Goal: Task Accomplishment & Management: Use online tool/utility

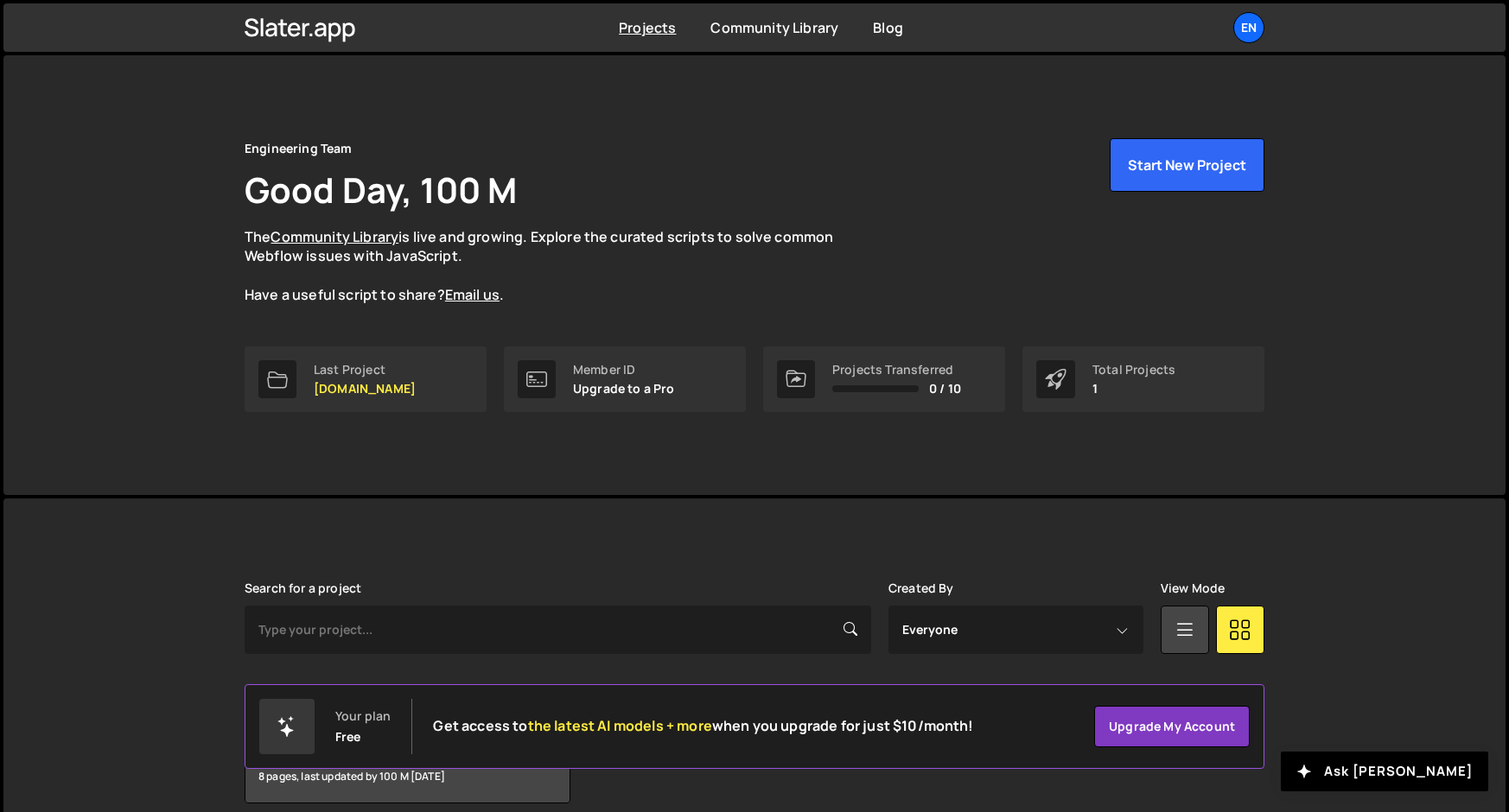
click at [327, 732] on div "Your plan Free Get access to the latest AI models + more when you upgrade for j…" at bounding box center [617, 727] width 715 height 56
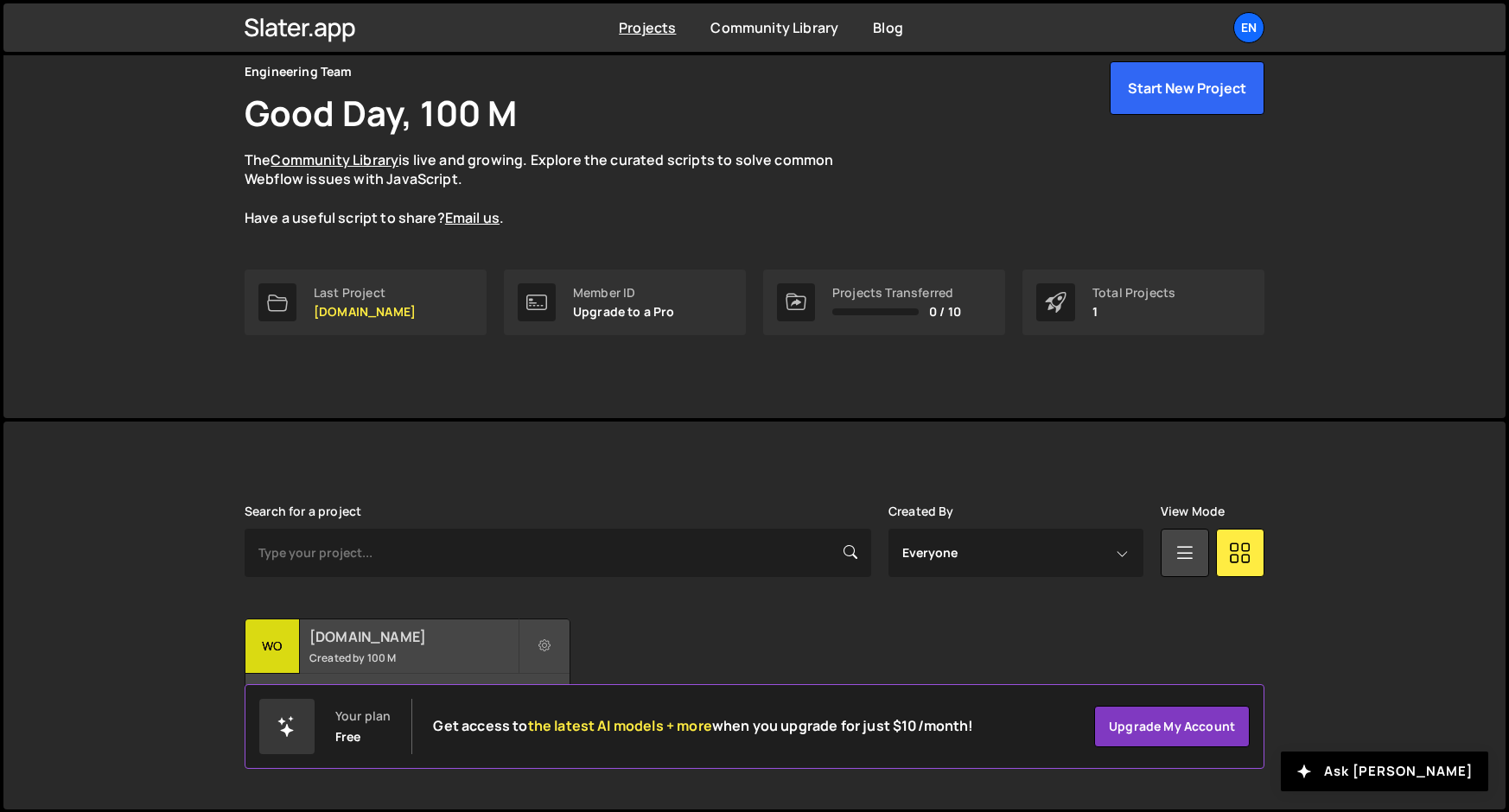
click at [299, 655] on div "wo" at bounding box center [273, 646] width 55 height 55
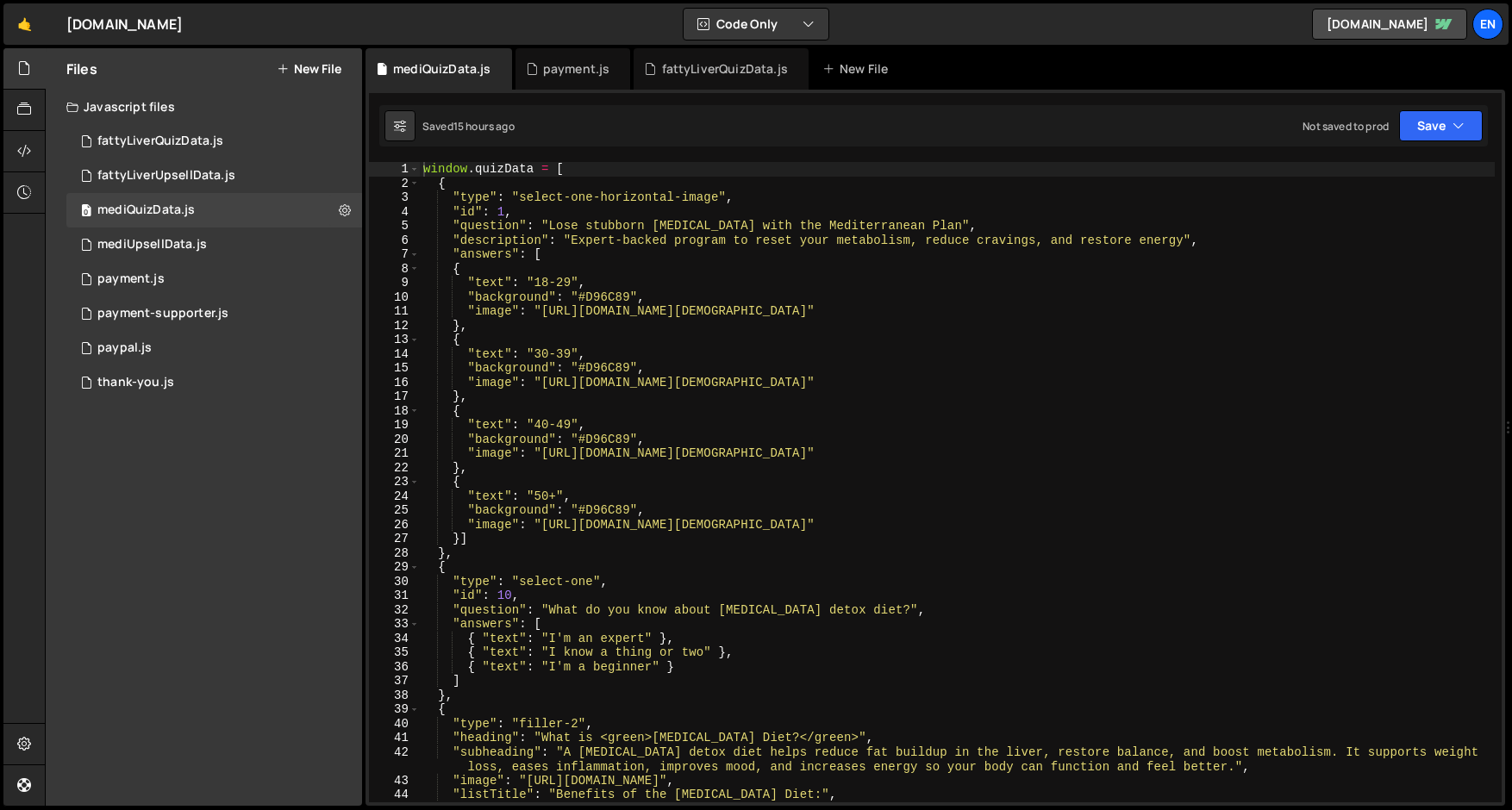
scroll to position [5, 0]
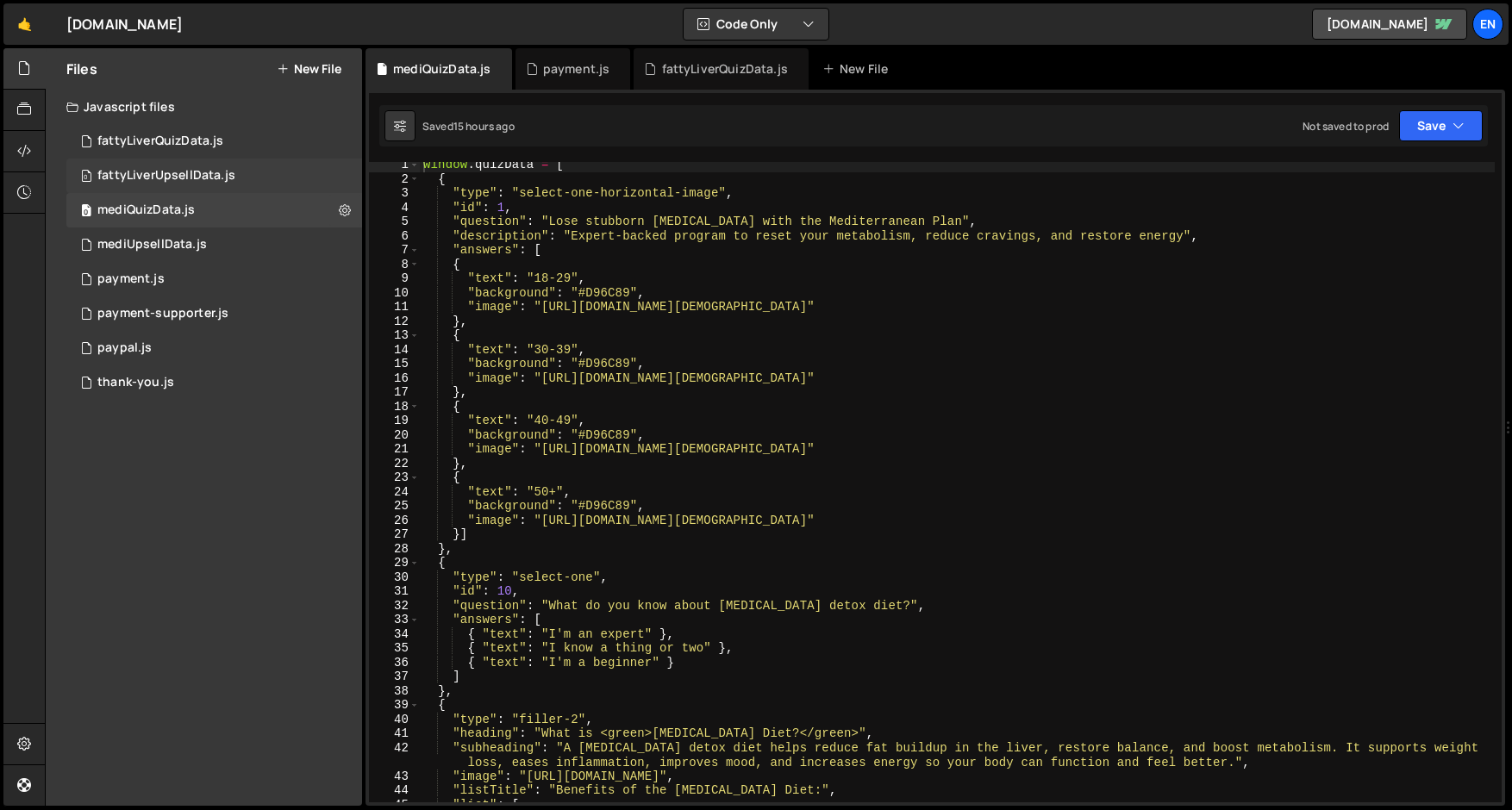
click at [156, 183] on div "fattyLiverUpsellData.js" at bounding box center [166, 176] width 138 height 16
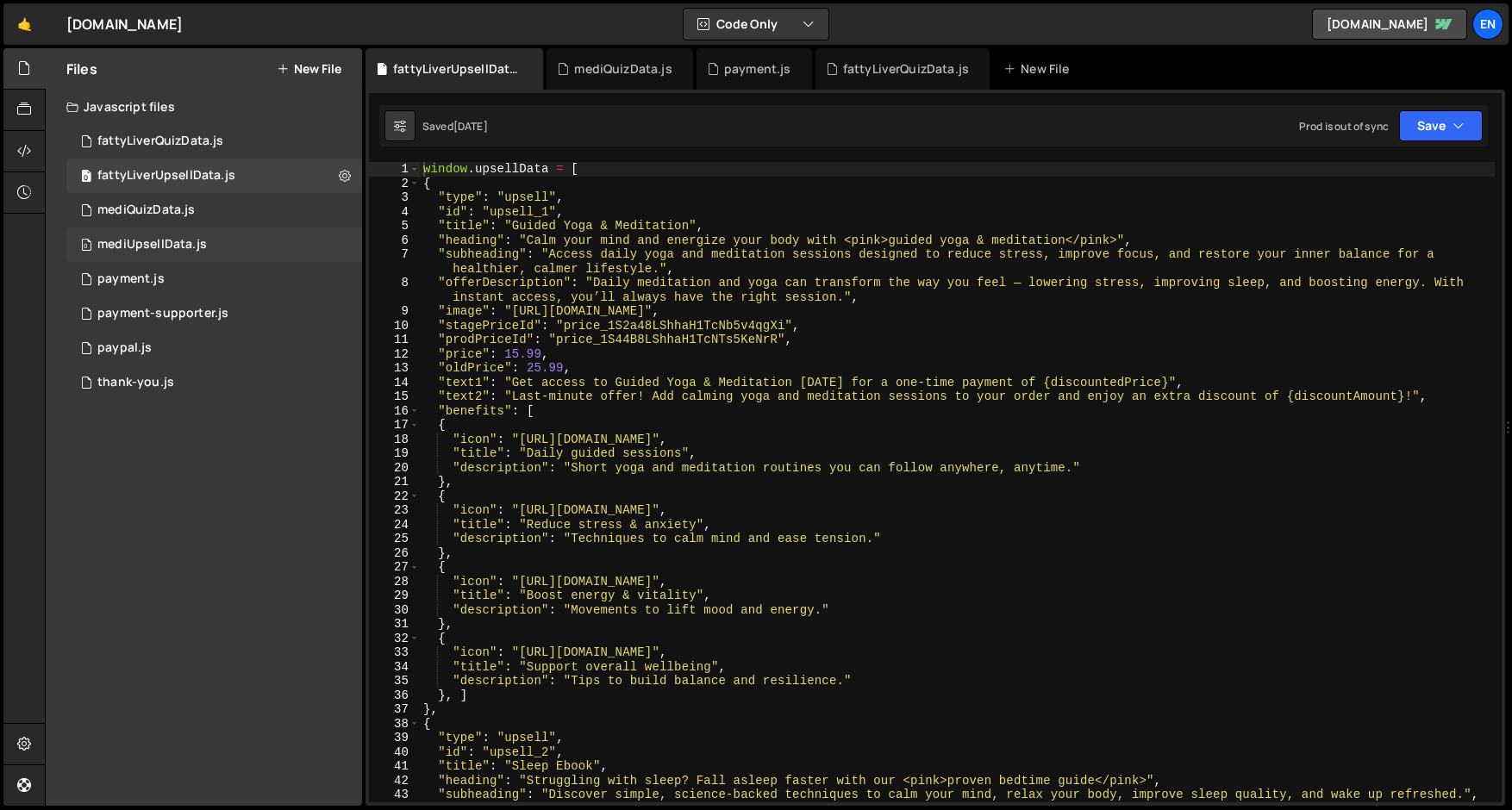
click at [161, 231] on div "0 mediUpsellData.js 0" at bounding box center [215, 244] width 296 height 34
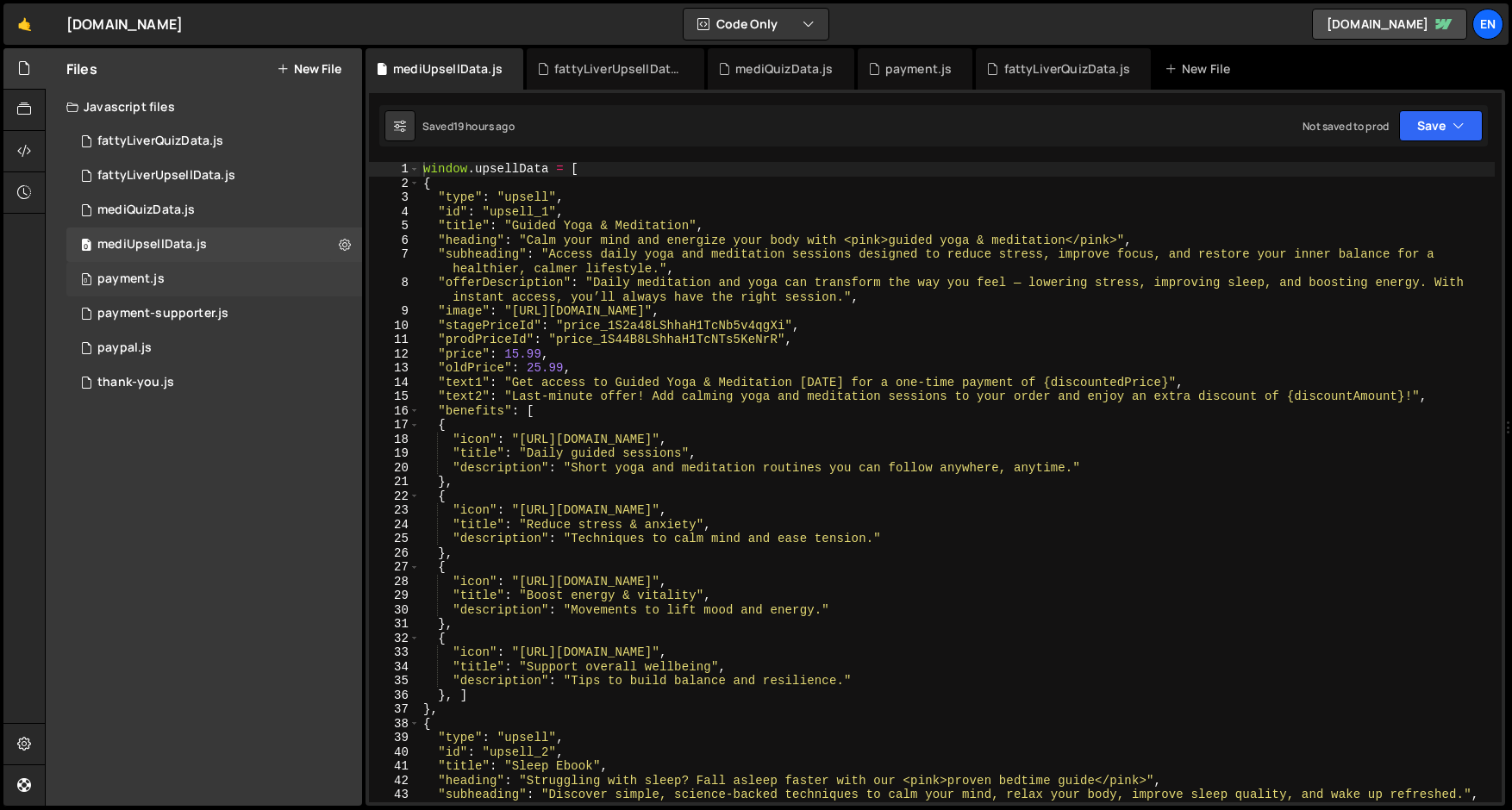
click at [161, 292] on div "0 payment.js 0" at bounding box center [215, 278] width 296 height 34
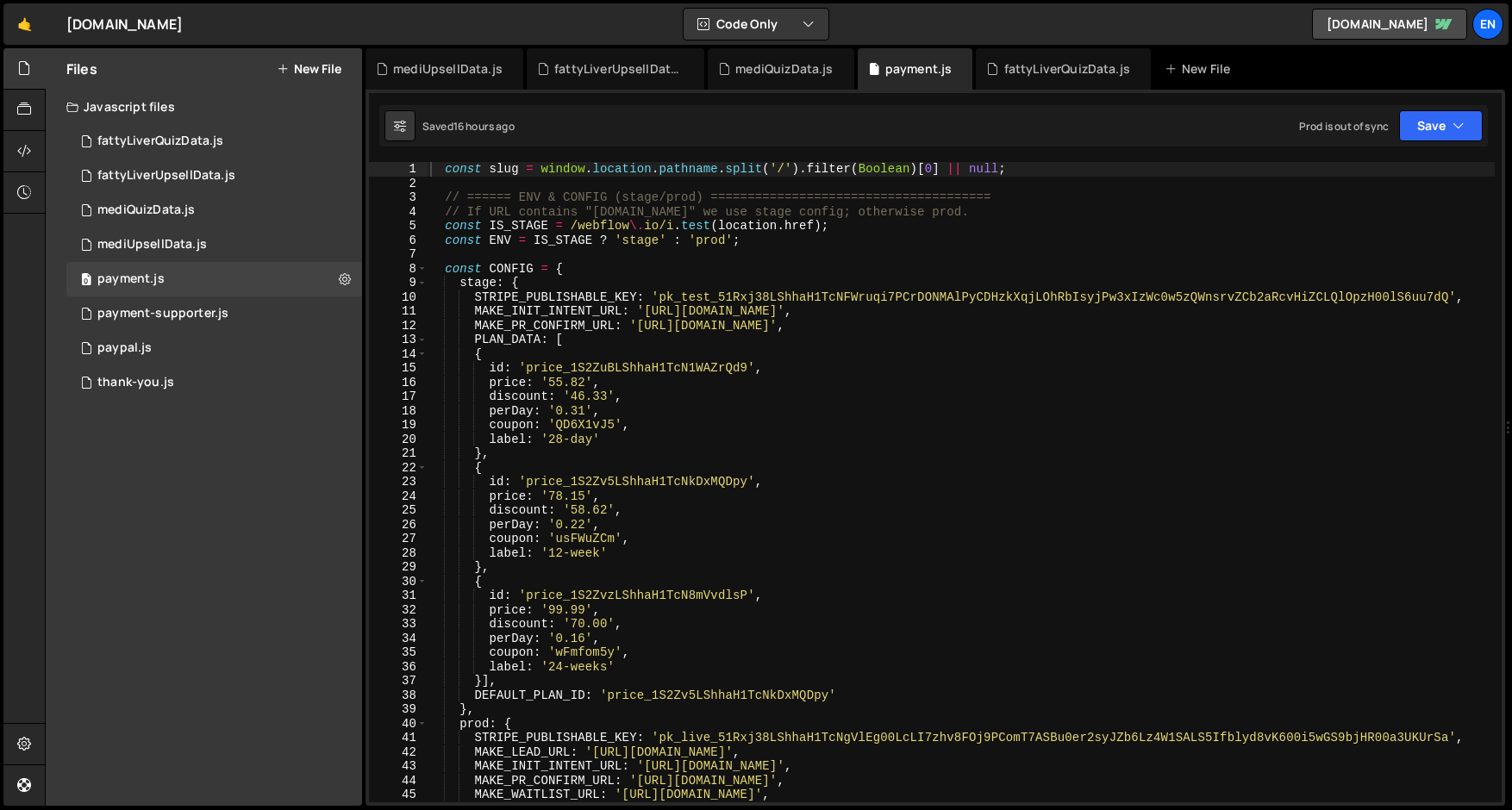
scroll to position [0, 0]
click at [462, 188] on div "const slug = window . location . pathname . split ( '/' ) . filter ( Boolean ) …" at bounding box center [960, 496] width 1068 height 669
click at [805, 176] on div "const slug = window . location . pathname . split ( '/' ) . filter ( Boolean ) …" at bounding box center [960, 496] width 1068 height 669
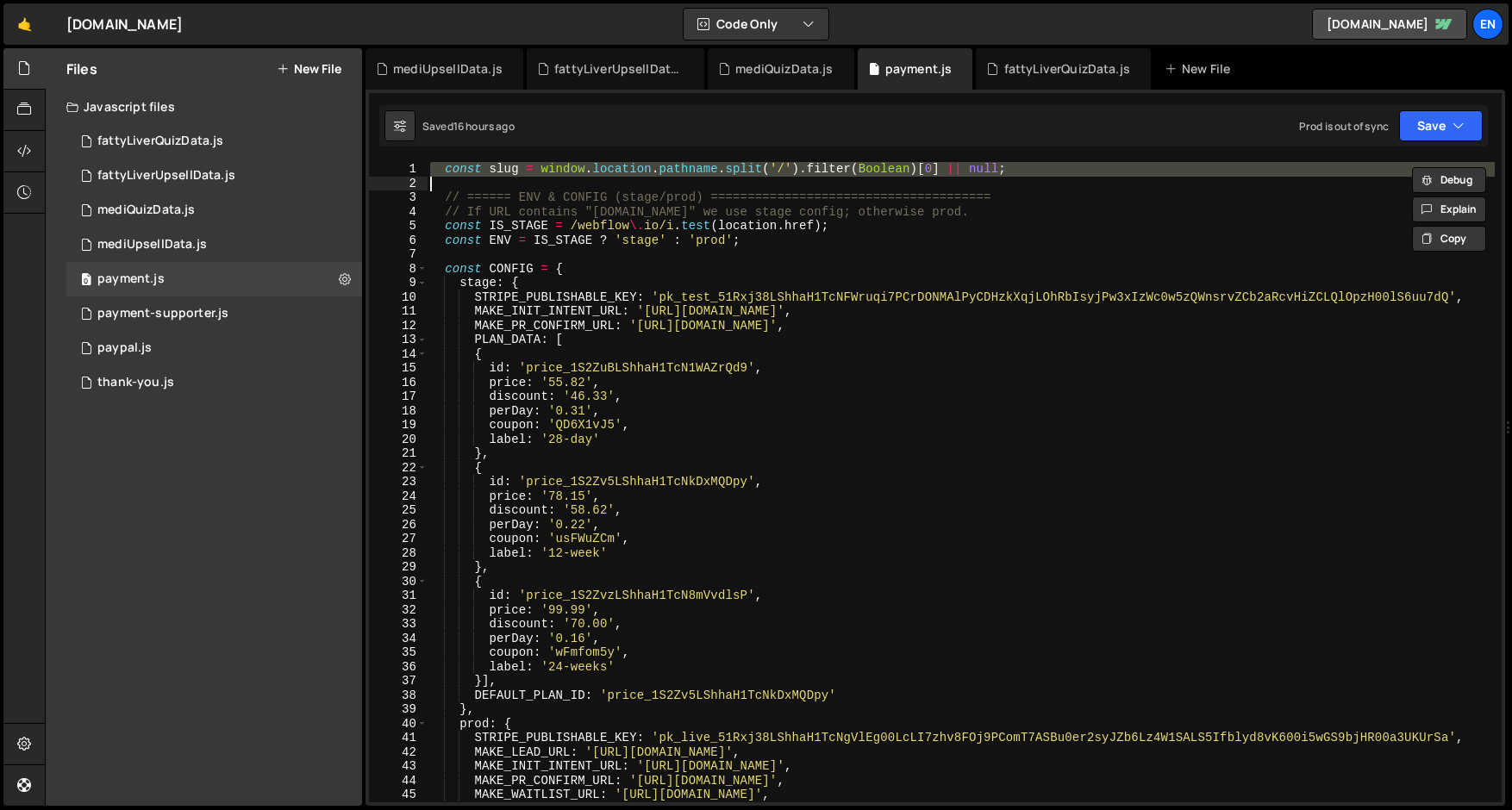
click at [805, 212] on div "const slug = window . location . pathname . split ( '/' ) . filter ( Boolean ) …" at bounding box center [960, 496] width 1068 height 669
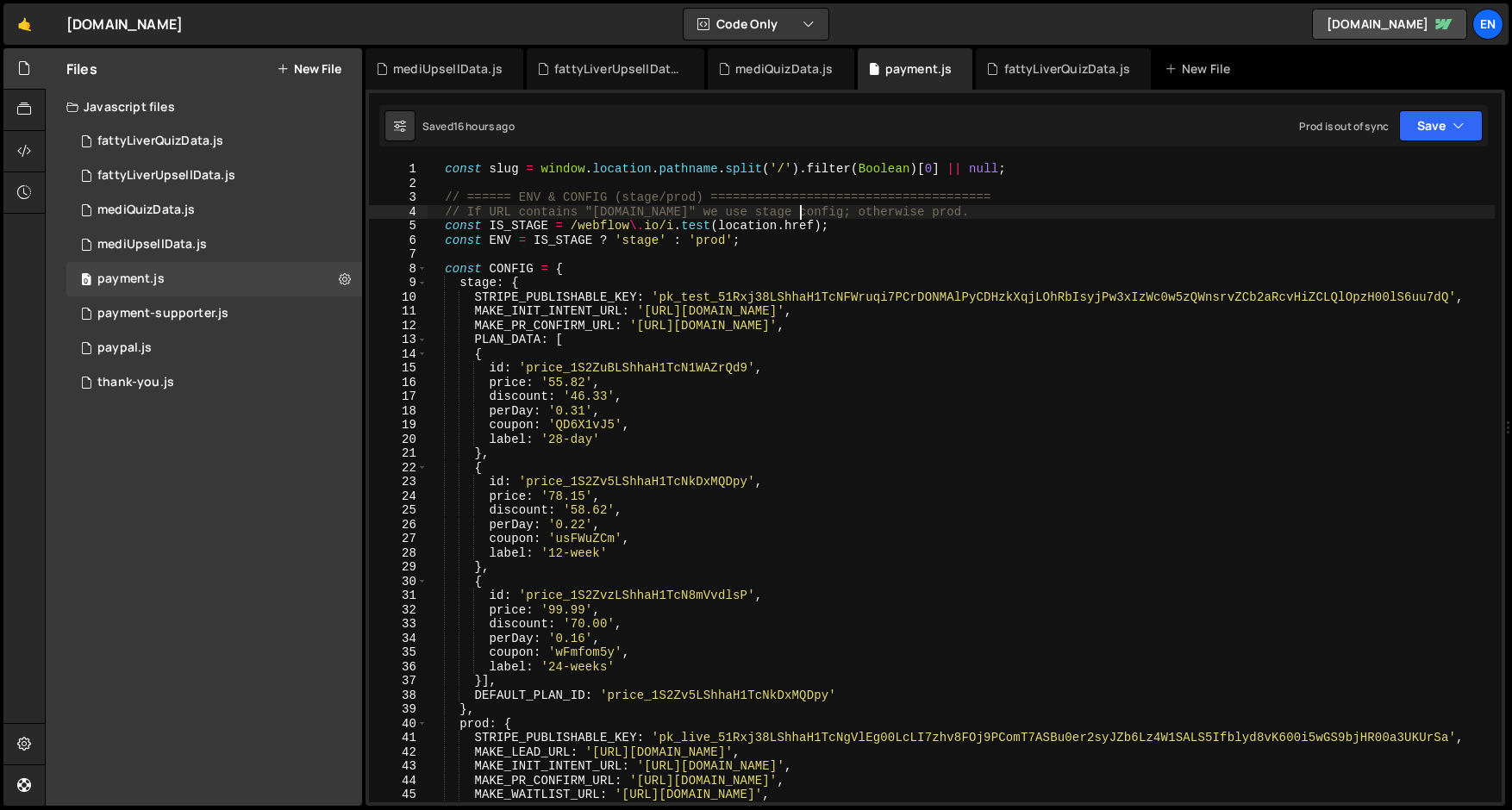
click at [805, 212] on div "const slug = window . location . pathname . split ( '/' ) . filter ( Boolean ) …" at bounding box center [960, 496] width 1068 height 669
click at [805, 224] on div "const slug = window . location . pathname . split ( '/' ) . filter ( Boolean ) …" at bounding box center [960, 496] width 1068 height 669
click at [805, 247] on div "const slug = window . location . pathname . split ( '/' ) . filter ( Boolean ) …" at bounding box center [960, 496] width 1068 height 669
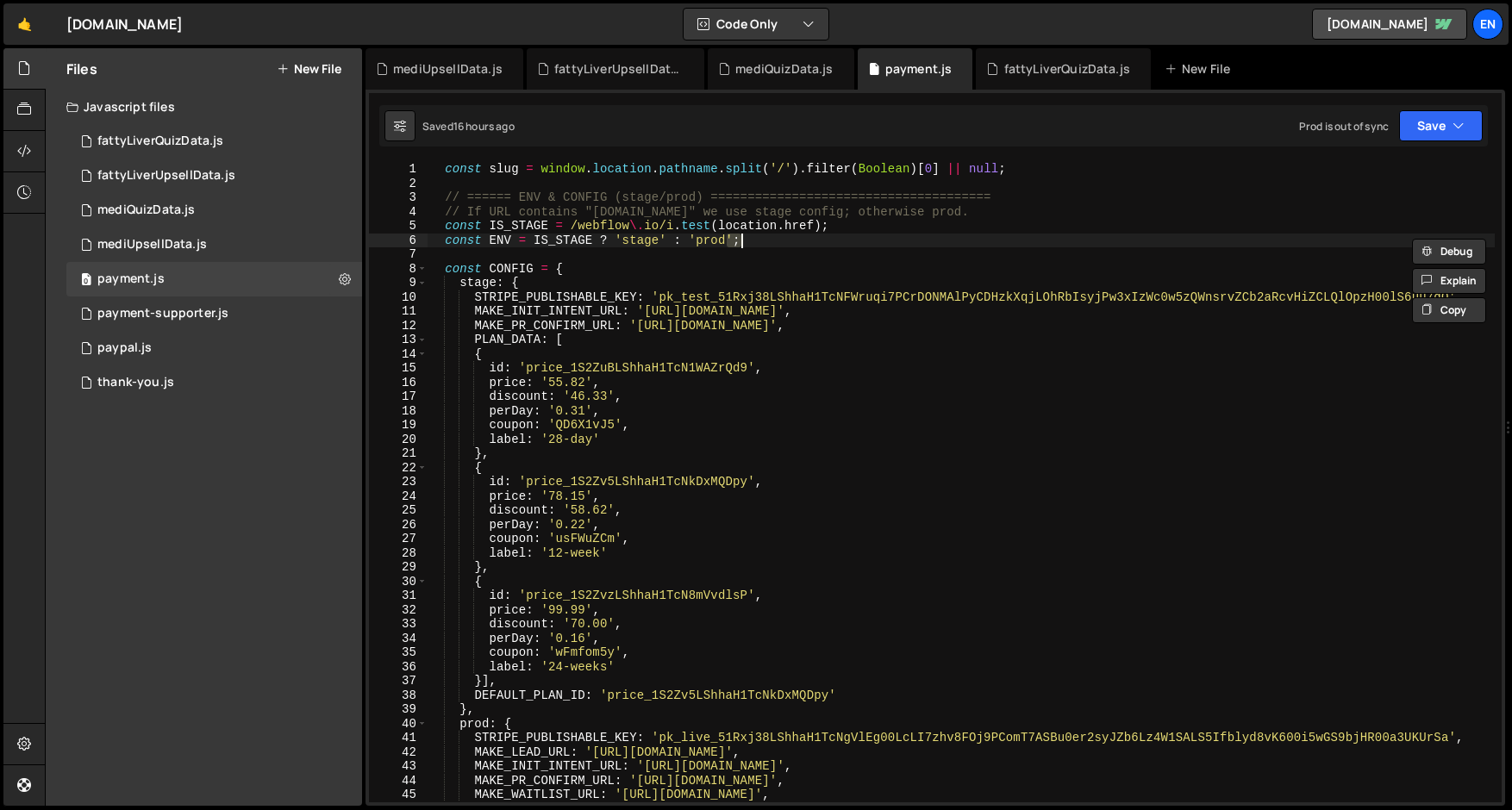
click at [805, 247] on div "const slug = window . location . pathname . split ( '/' ) . filter ( Boolean ) …" at bounding box center [960, 496] width 1068 height 669
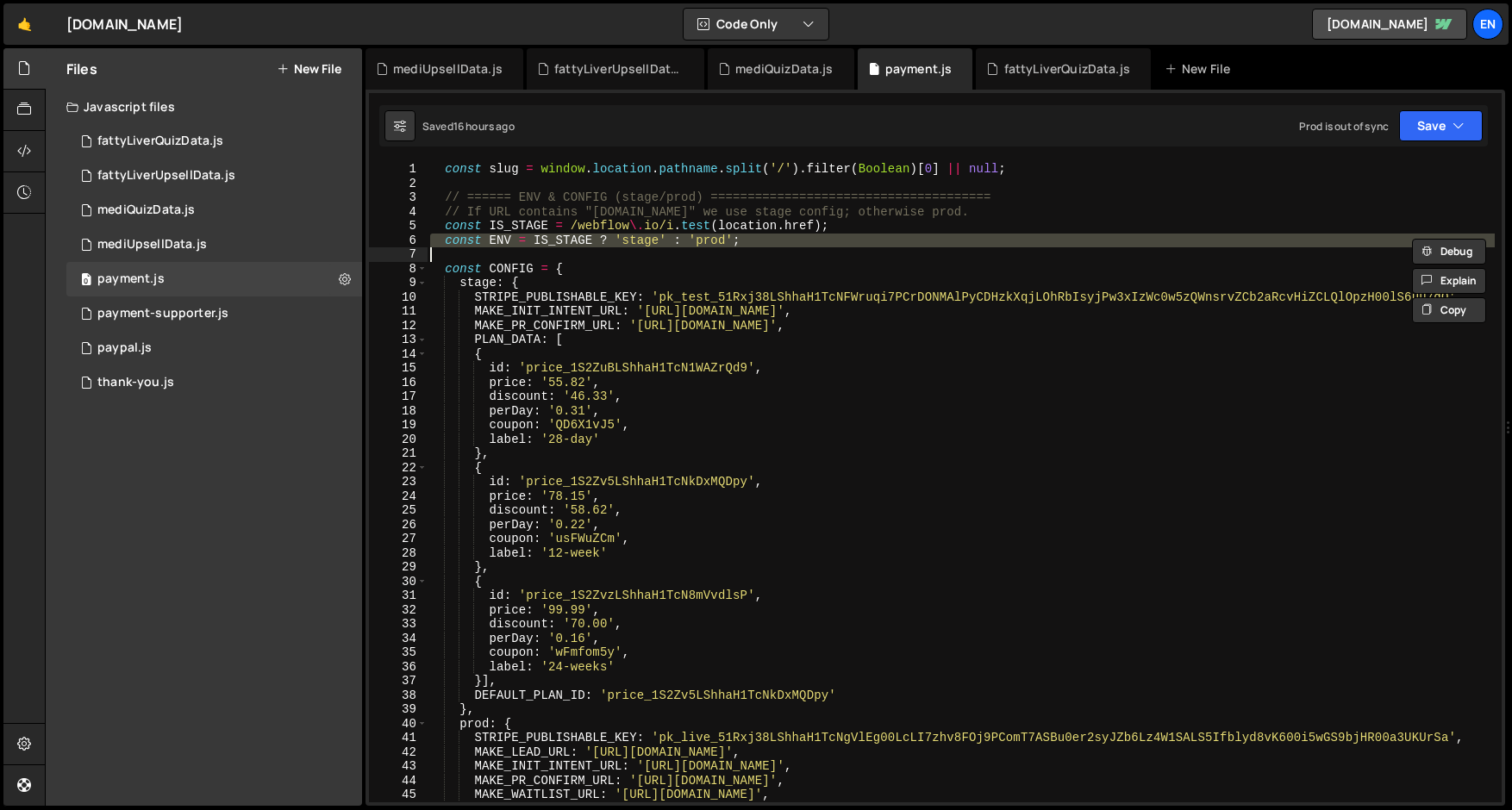
click at [805, 281] on div "const slug = window . location . pathname . split ( '/' ) . filter ( Boolean ) …" at bounding box center [960, 496] width 1068 height 669
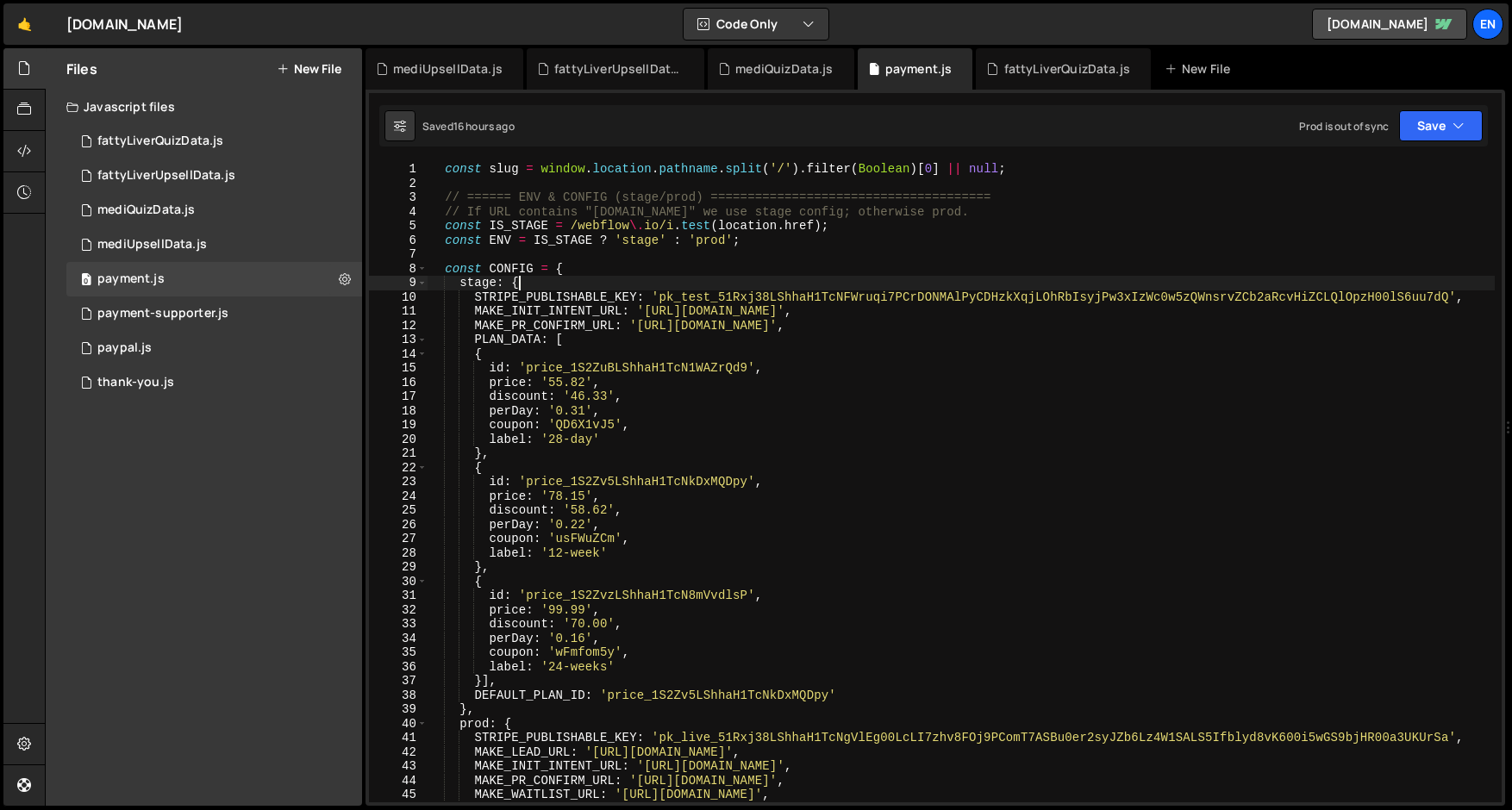
click at [805, 281] on div "const slug = window . location . pathname . split ( '/' ) . filter ( Boolean ) …" at bounding box center [960, 496] width 1068 height 669
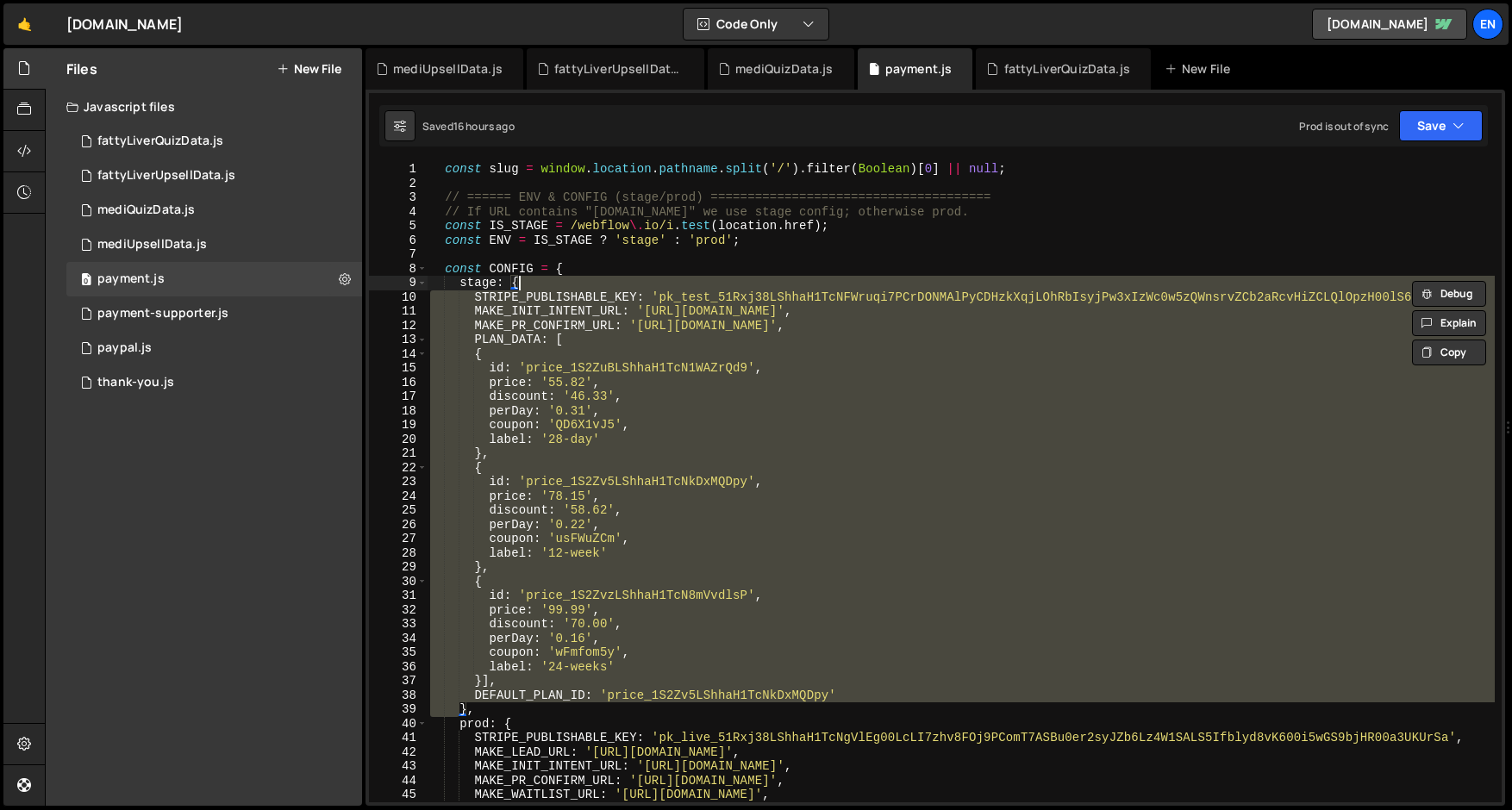
click at [805, 311] on div "const slug = window . location . pathname . split ( '/' ) . filter ( Boolean ) …" at bounding box center [960, 496] width 1068 height 669
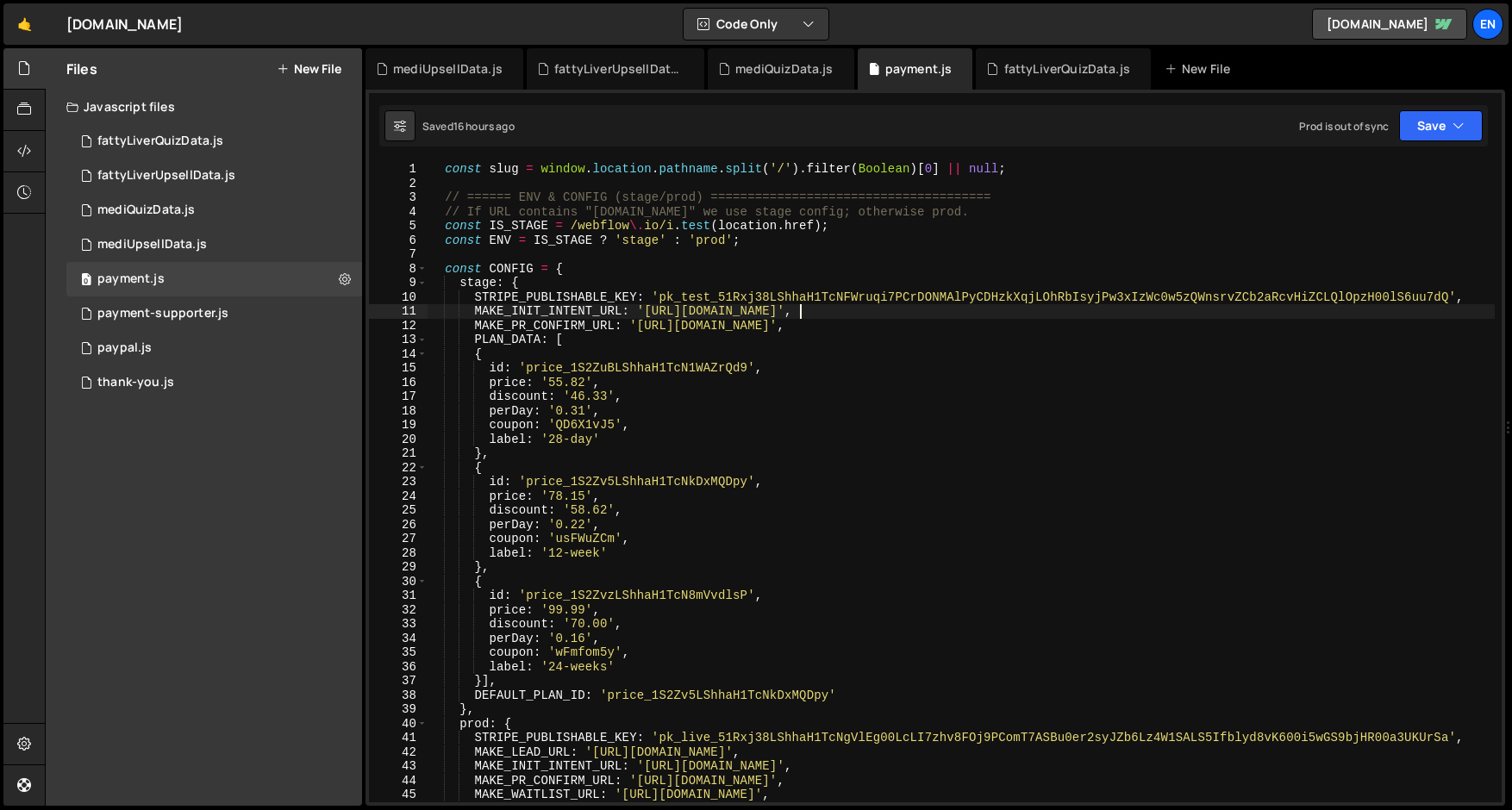
click at [805, 311] on div "const slug = window . location . pathname . split ( '/' ) . filter ( Boolean ) …" at bounding box center [960, 496] width 1068 height 669
click at [695, 318] on div "const slug = window . location . pathname . split ( '/' ) . filter ( Boolean ) …" at bounding box center [960, 496] width 1068 height 669
click at [697, 331] on div "const slug = window . location . pathname . split ( '/' ) . filter ( Boolean ) …" at bounding box center [960, 496] width 1068 height 669
click at [719, 308] on div "const slug = window . location . pathname . split ( '/' ) . filter ( Boolean ) …" at bounding box center [960, 496] width 1068 height 669
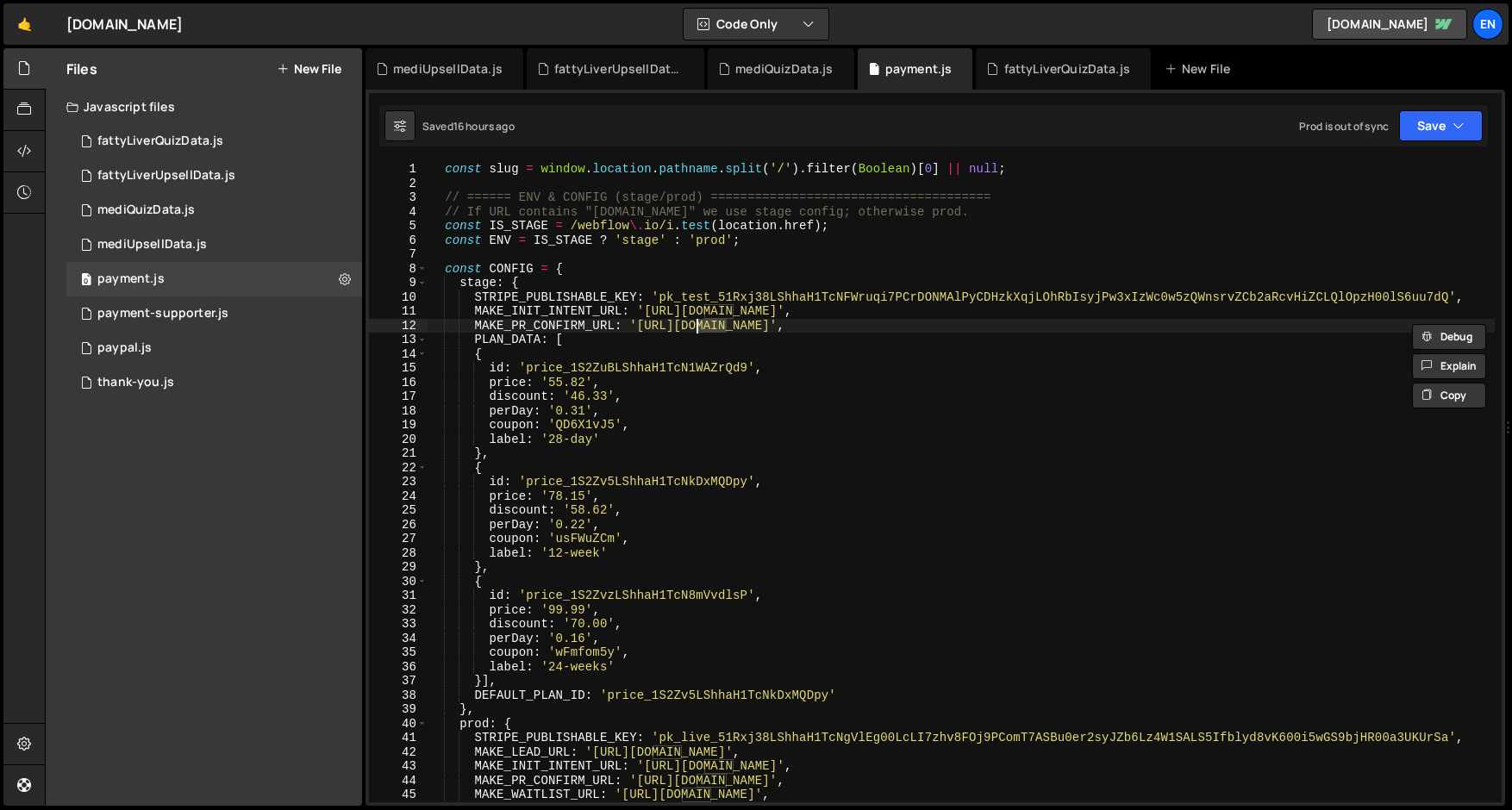
type textarea "MAKE_INIT_INTENT_URL: '[URL][DOMAIN_NAME]',"
click at [719, 308] on div "const slug = window . location . pathname . split ( '/' ) . filter ( Boolean ) …" at bounding box center [960, 496] width 1068 height 669
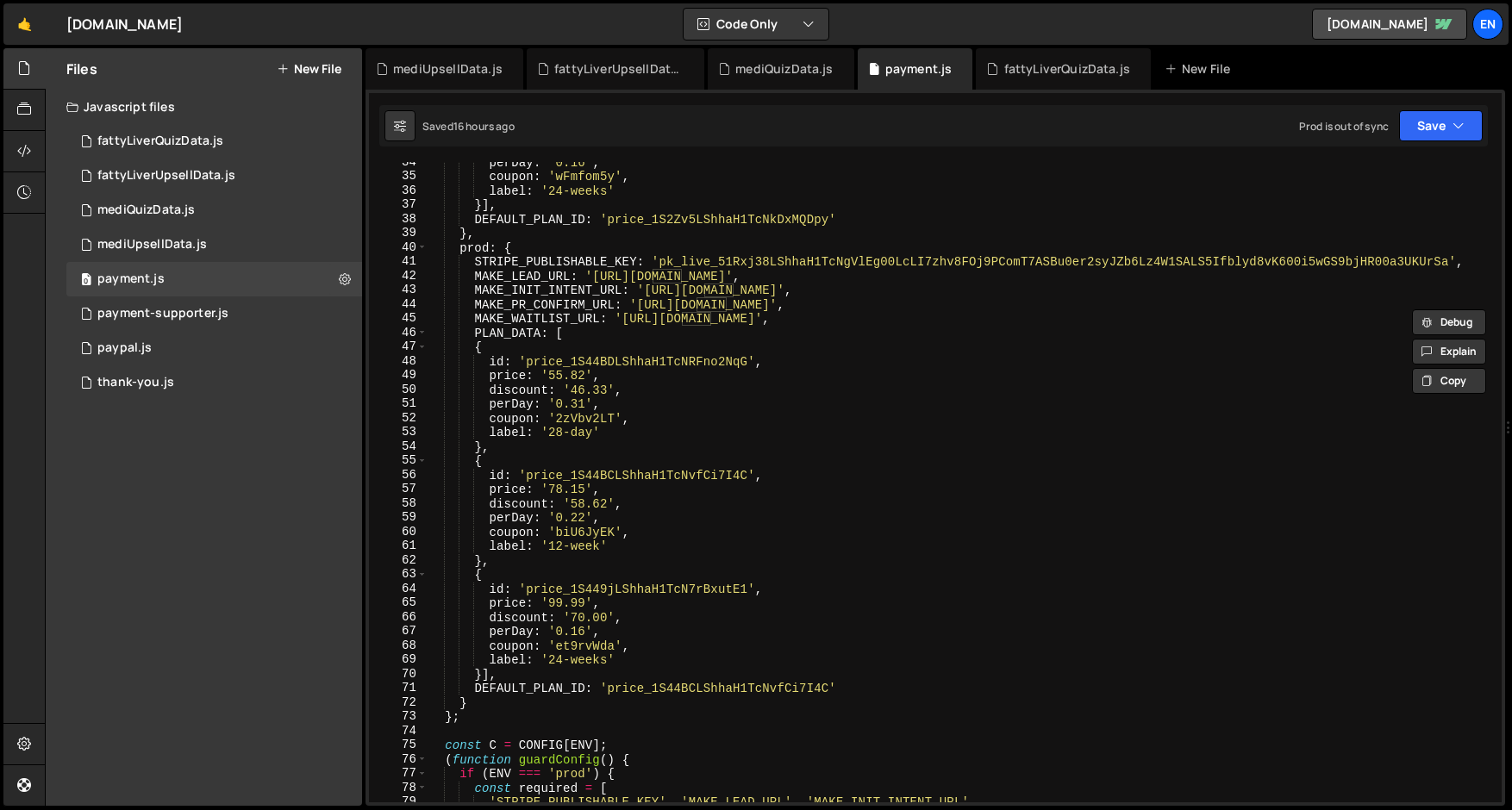
scroll to position [532, 0]
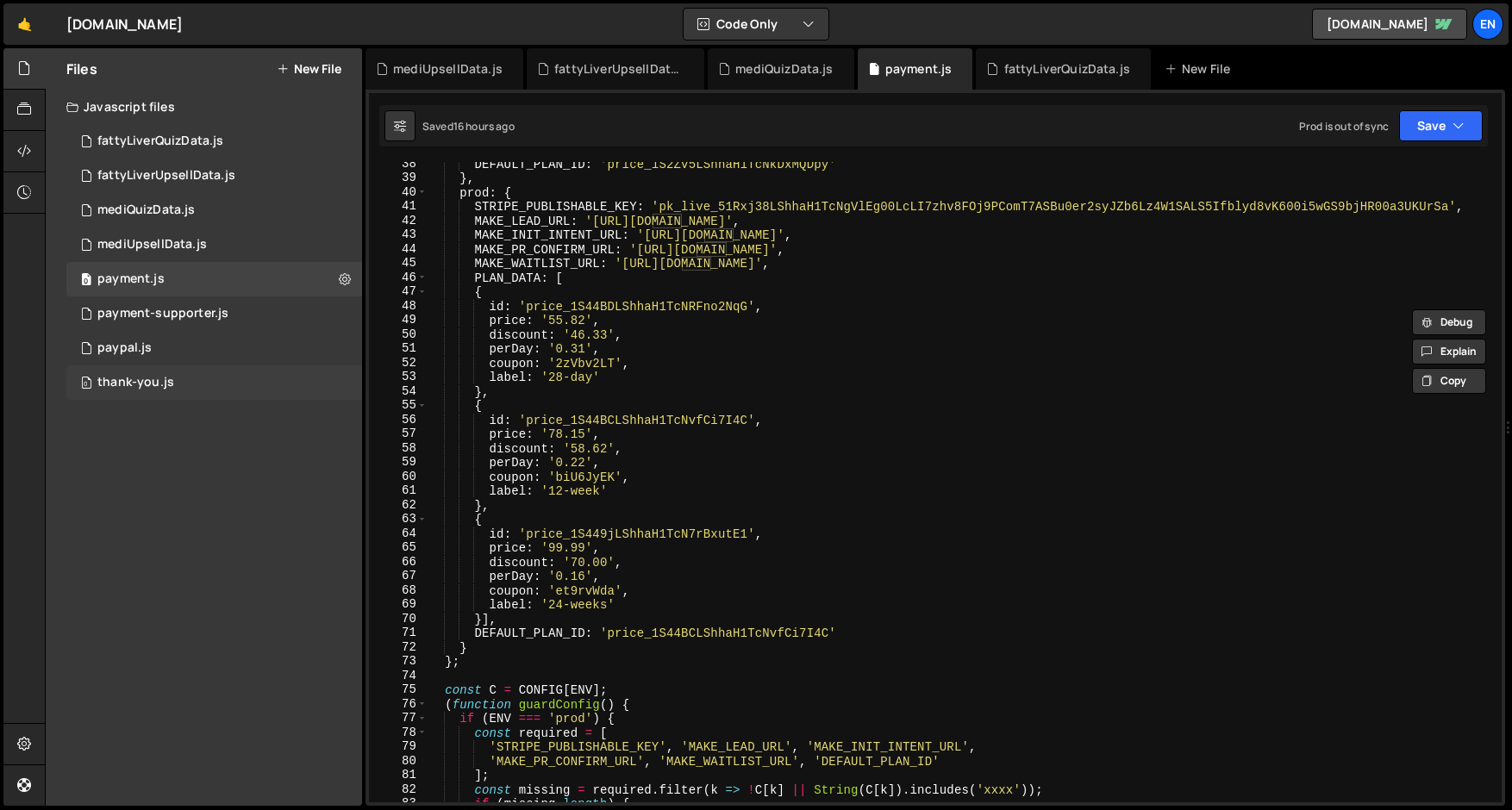
click at [185, 374] on div "0 thank-you.js 0" at bounding box center [215, 382] width 296 height 34
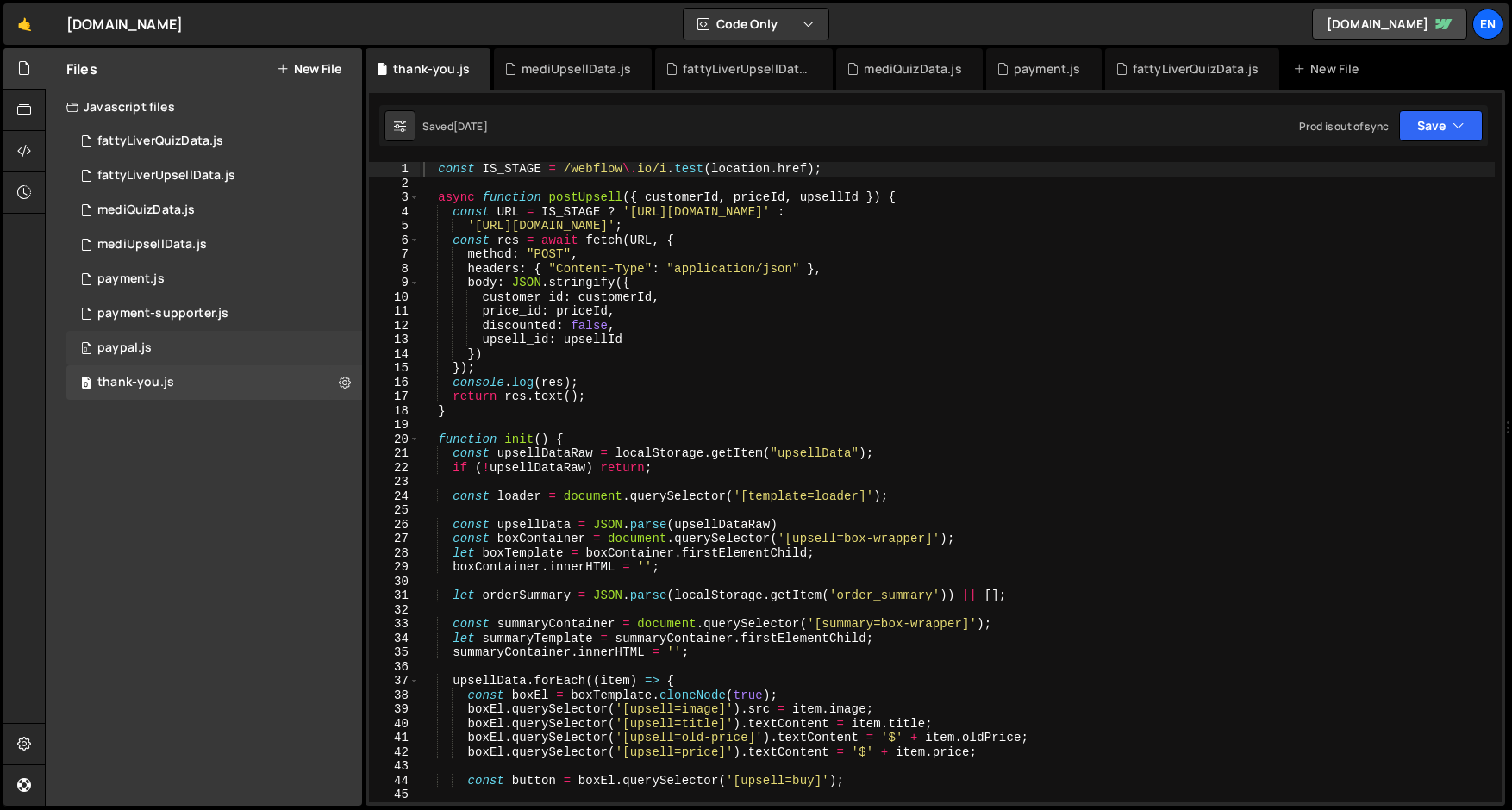
click at [201, 355] on div "0 paypal.js 0" at bounding box center [215, 348] width 296 height 34
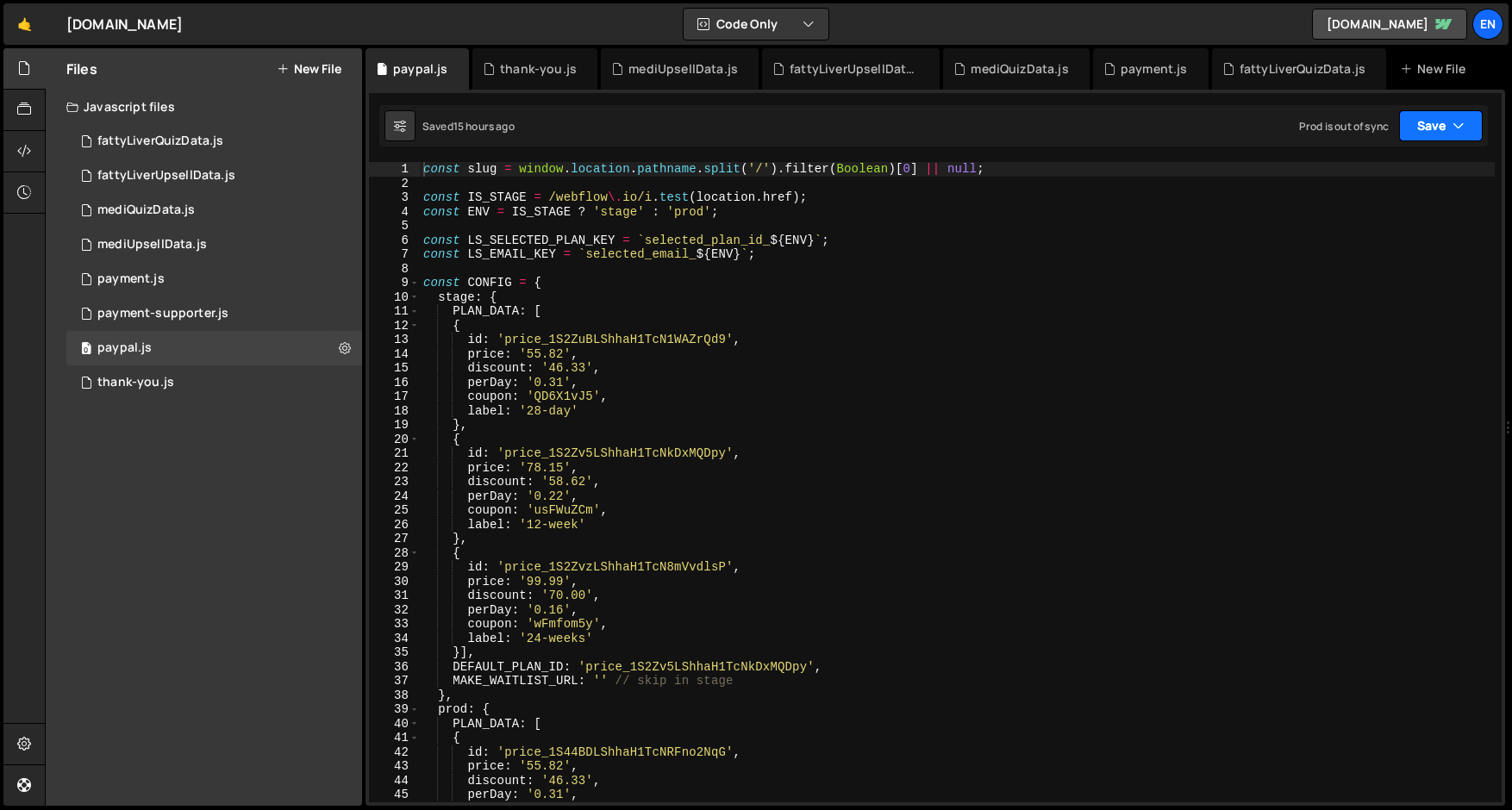
click at [1451, 130] on button "Save" at bounding box center [1441, 126] width 83 height 31
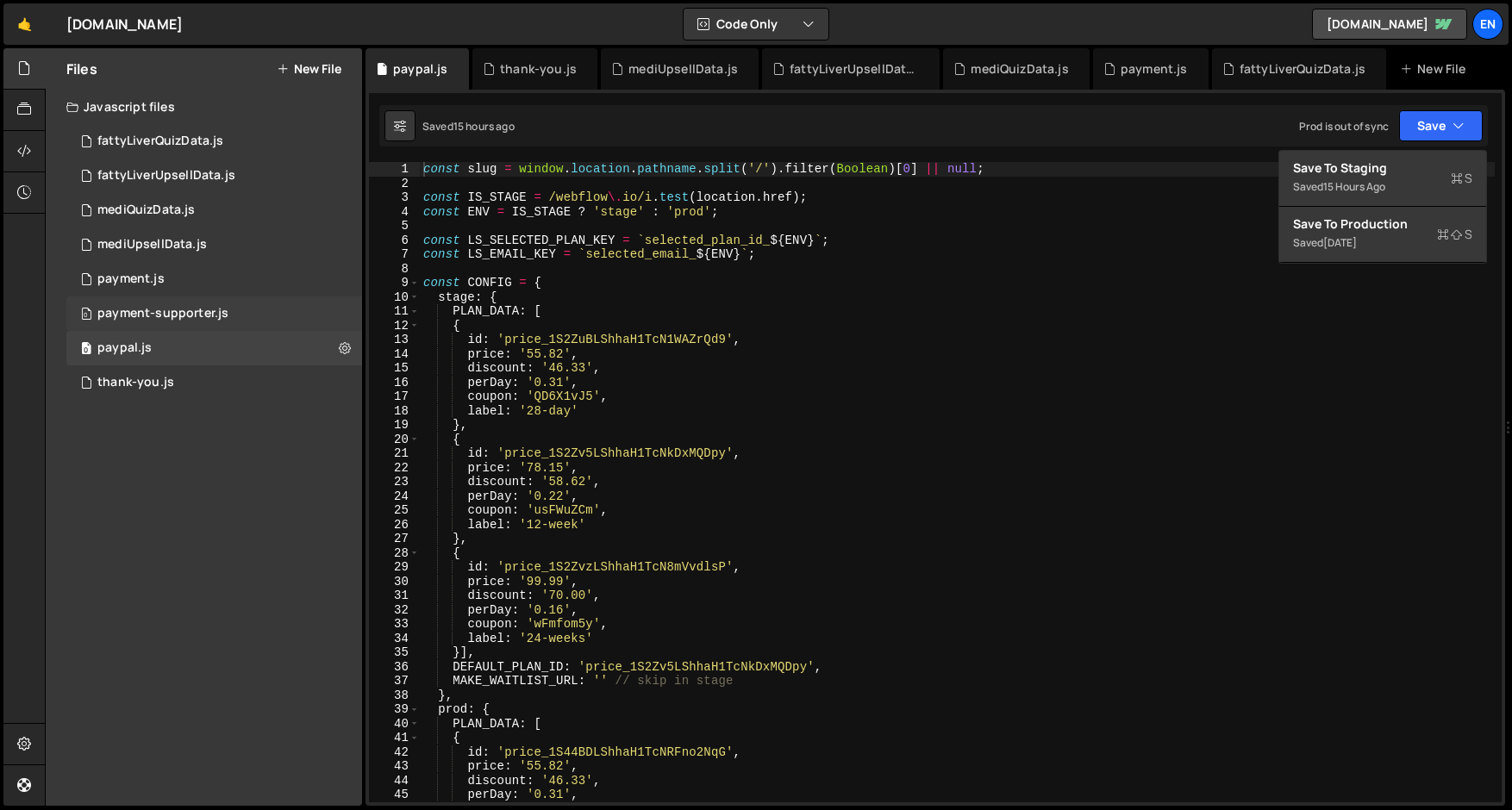
click at [176, 297] on div "0 payment-supporter.js 0" at bounding box center [215, 313] width 296 height 34
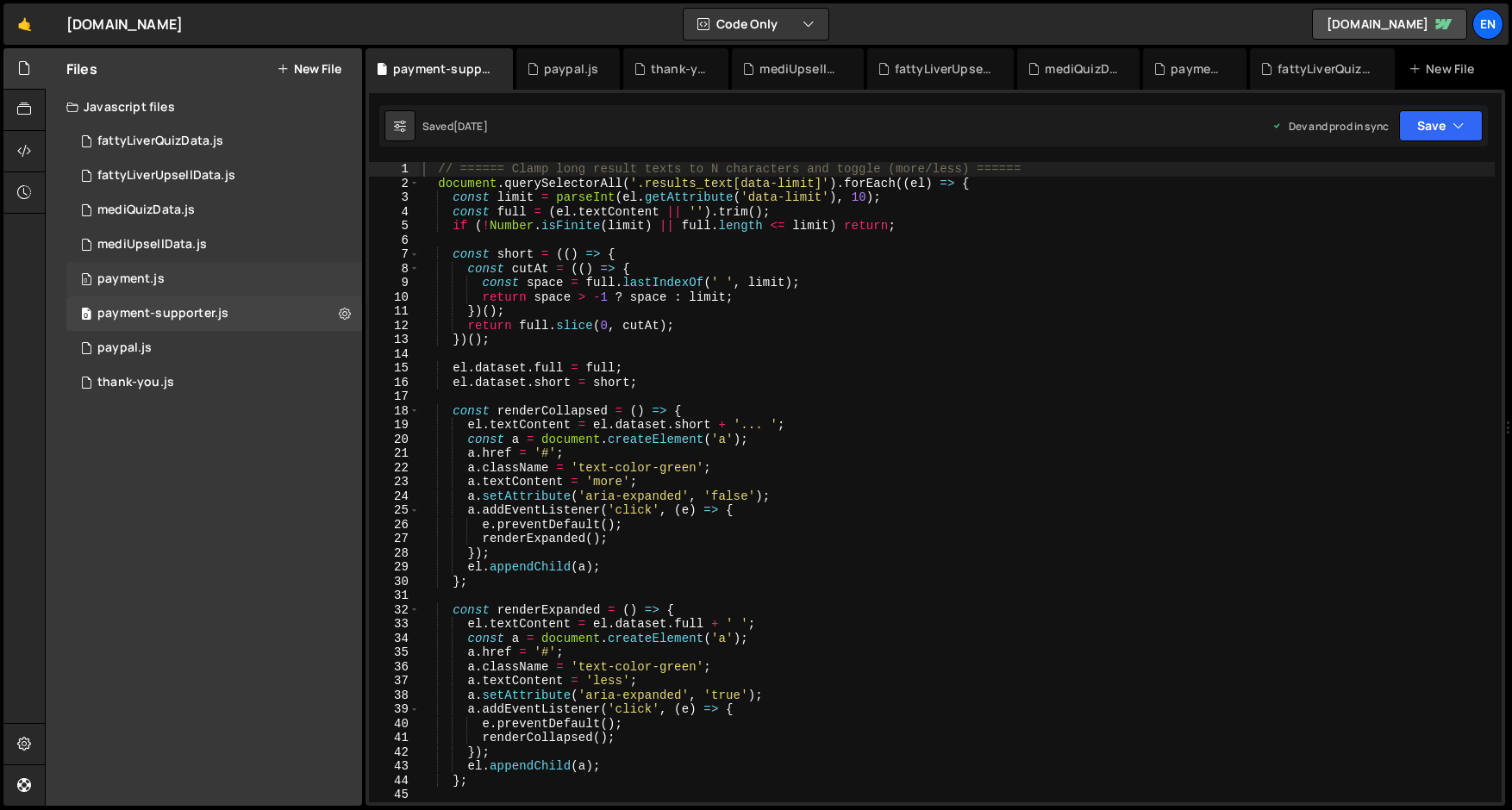
click at [173, 280] on div "0 payment.js 0" at bounding box center [215, 278] width 296 height 34
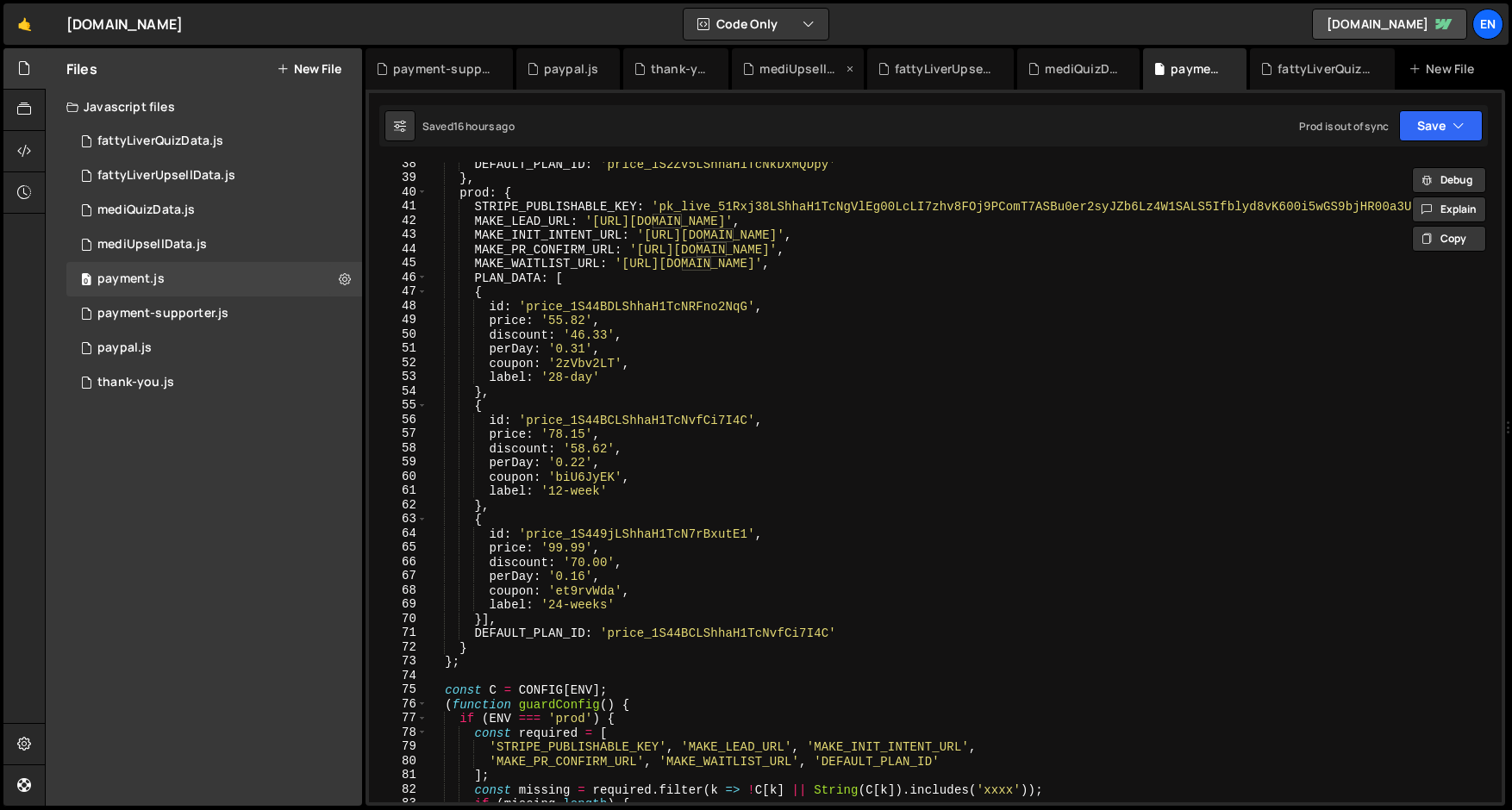
click at [746, 85] on div "mediUpsellData.js" at bounding box center [797, 68] width 131 height 42
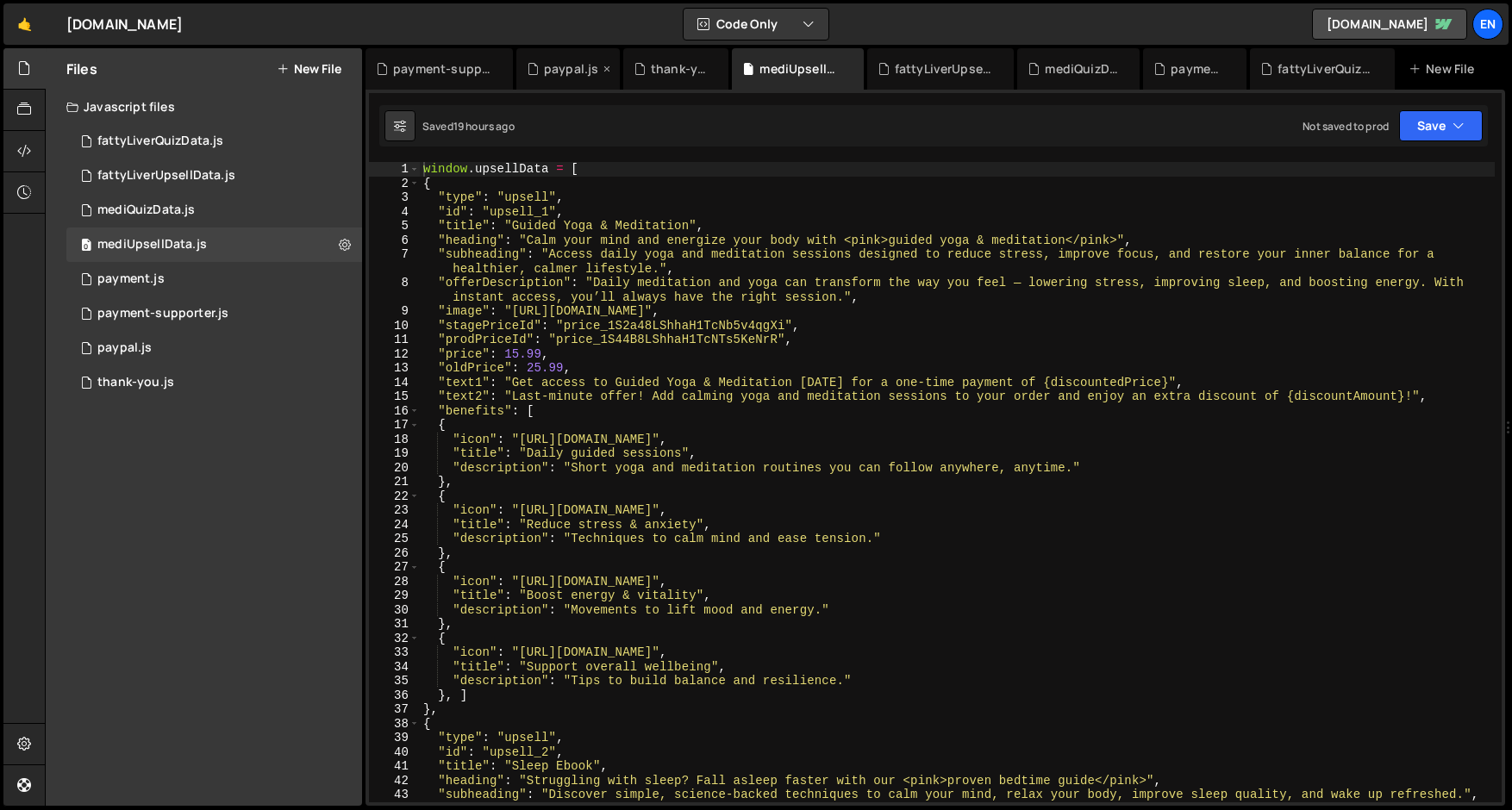
click at [566, 75] on div "paypal.js" at bounding box center [571, 68] width 55 height 18
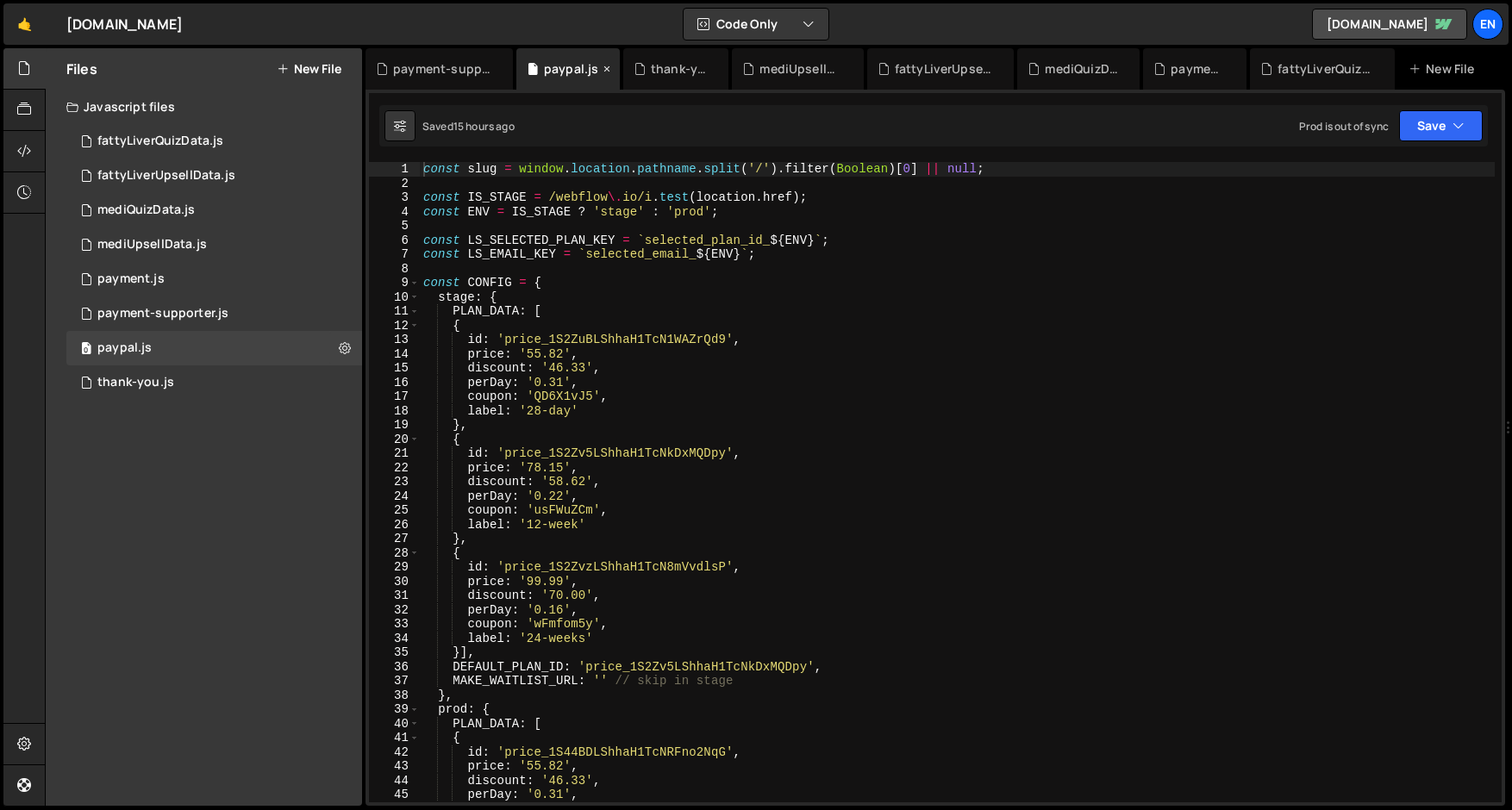
click at [605, 68] on icon at bounding box center [607, 68] width 12 height 18
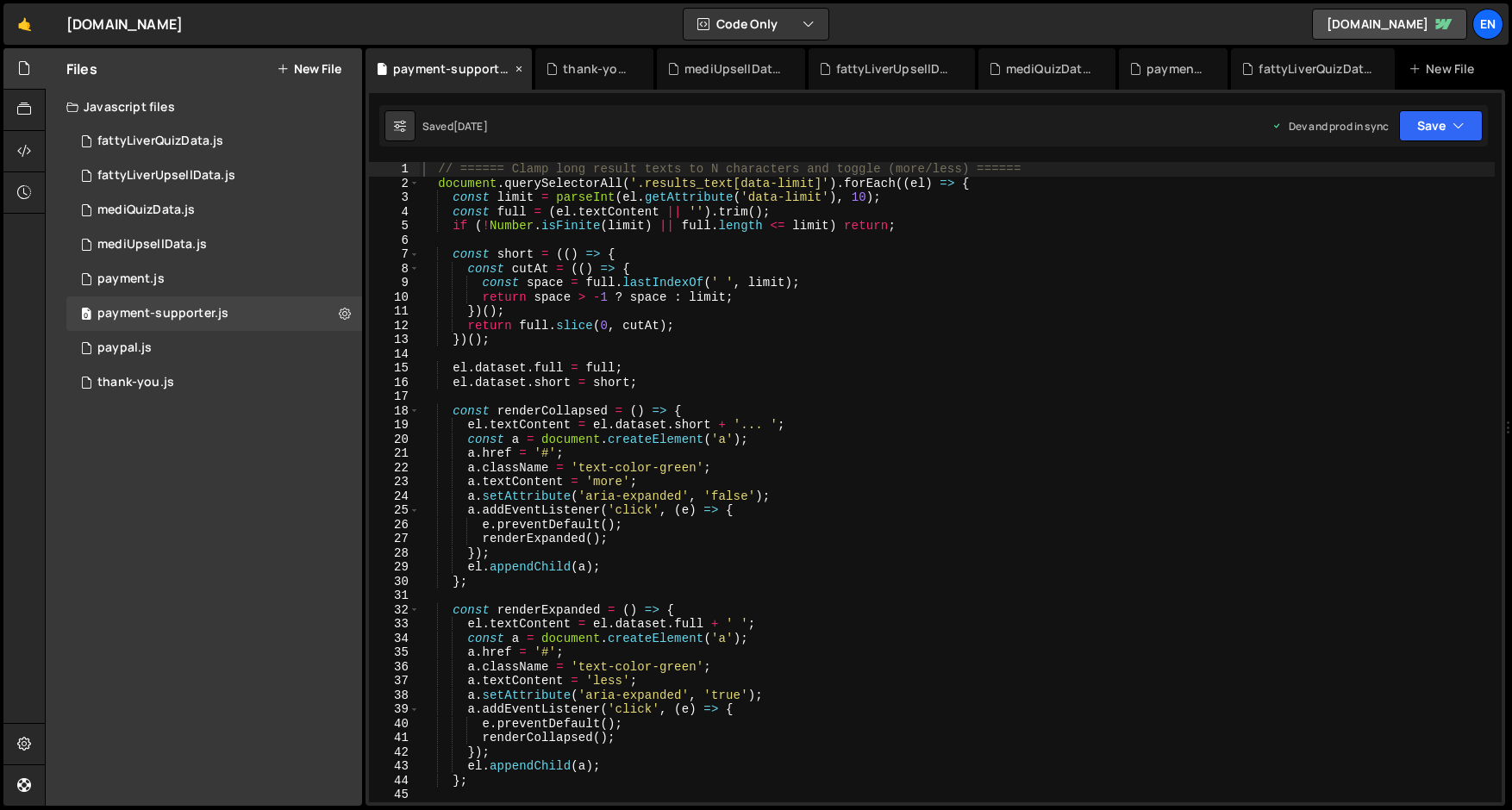
click at [521, 70] on icon at bounding box center [519, 68] width 12 height 18
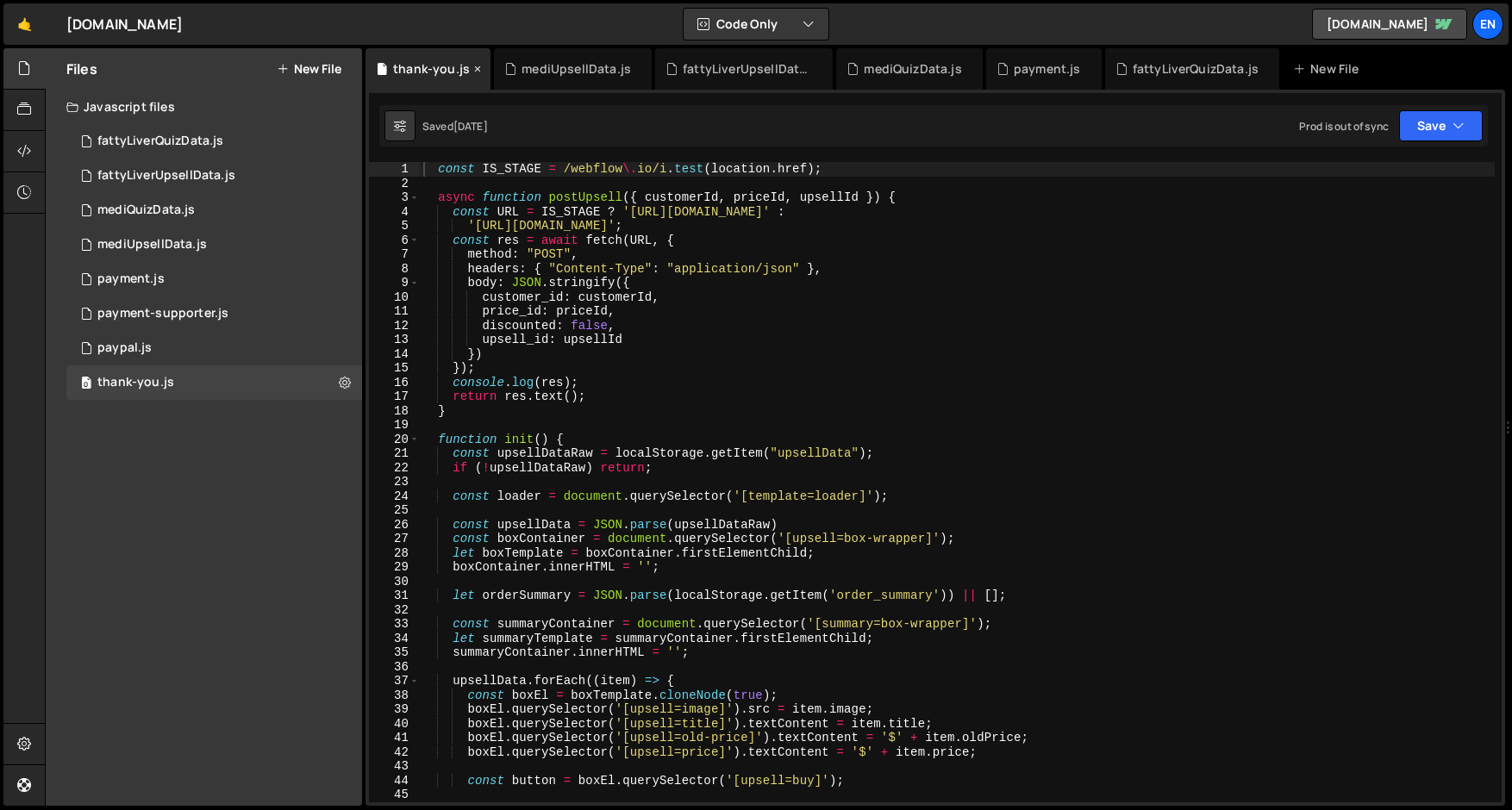
click at [474, 69] on icon at bounding box center [477, 68] width 12 height 18
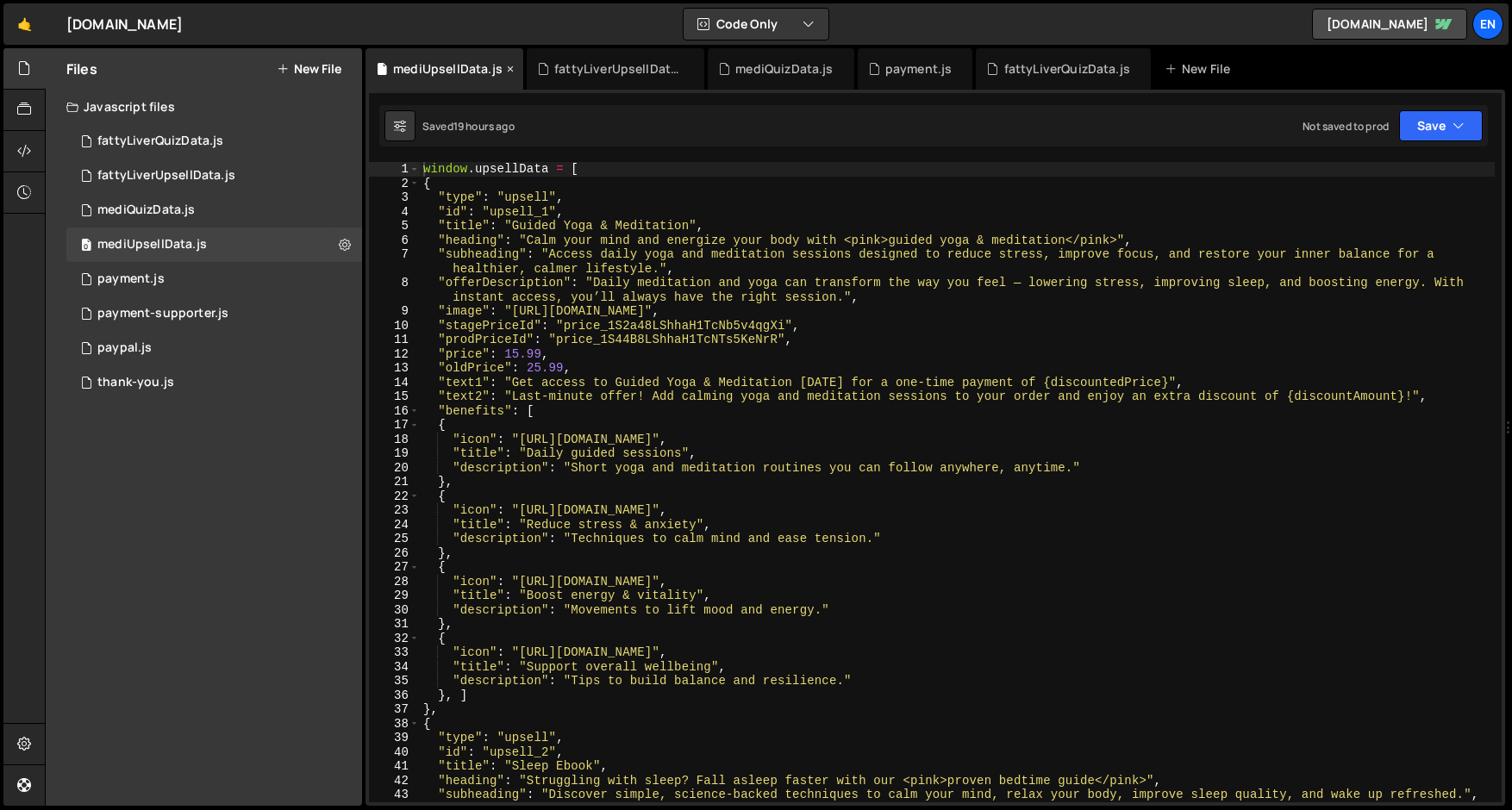
click at [506, 71] on icon at bounding box center [510, 68] width 12 height 18
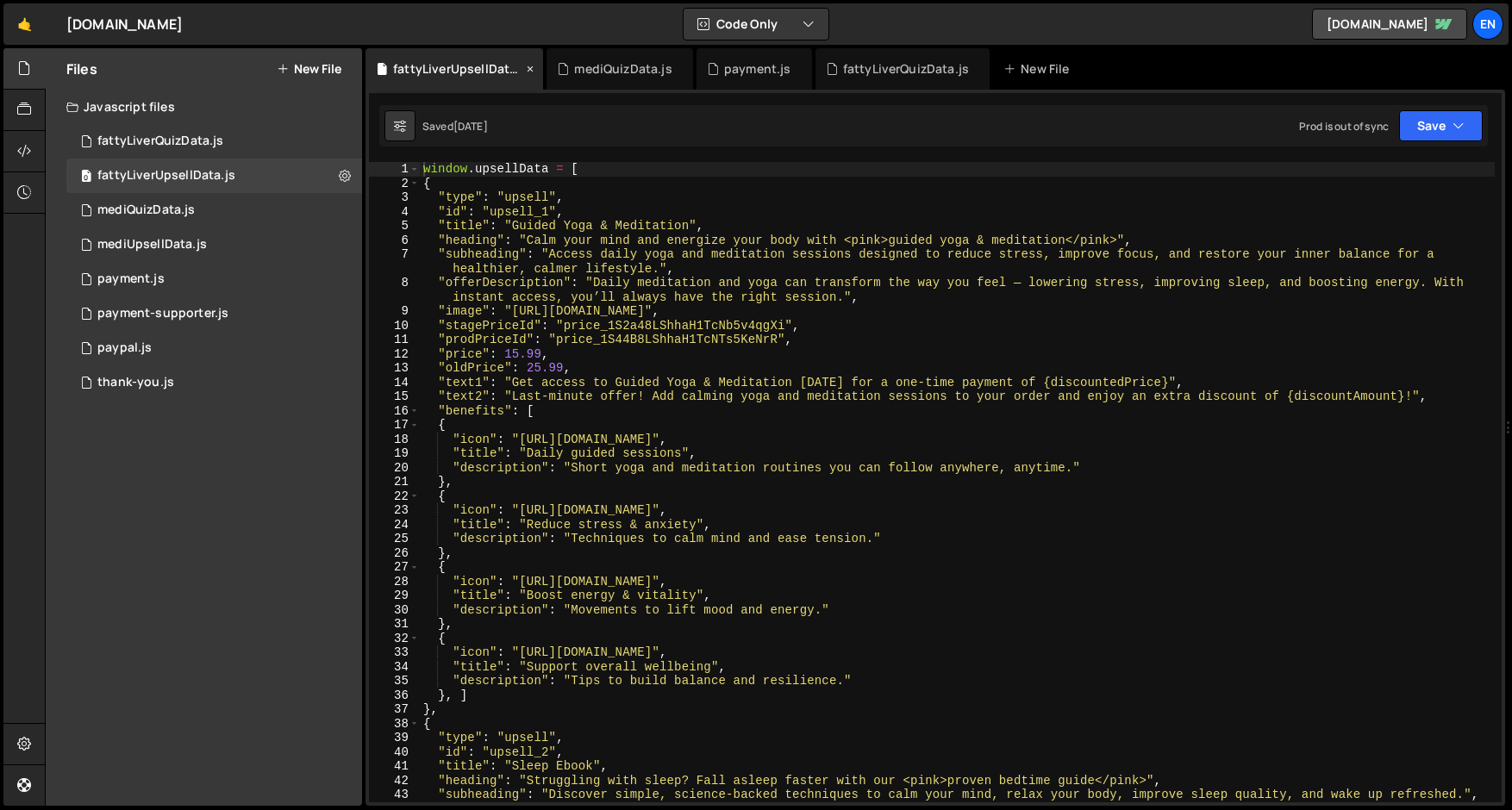
click at [527, 72] on icon at bounding box center [530, 68] width 12 height 18
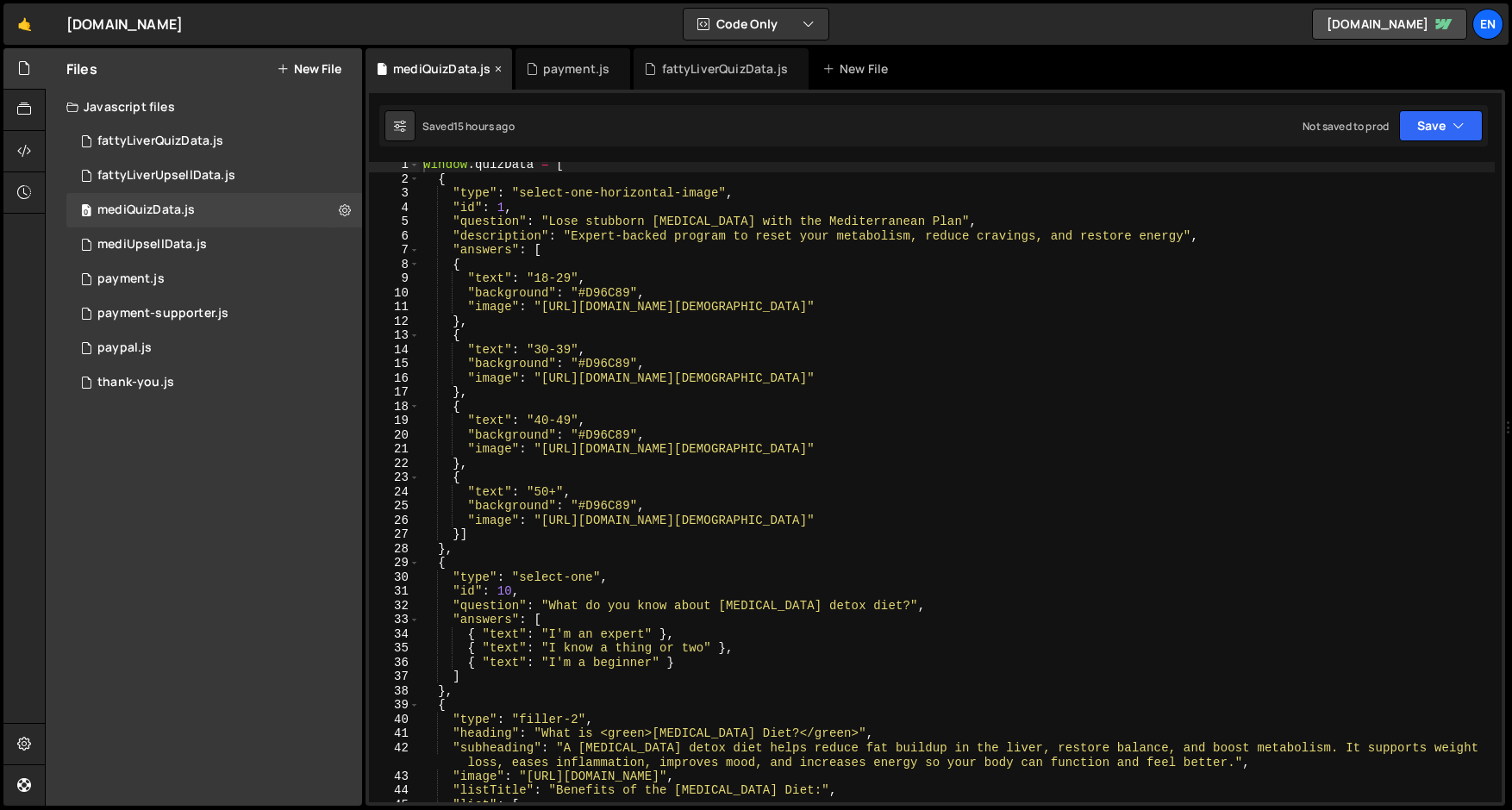
click at [497, 69] on icon at bounding box center [498, 68] width 12 height 18
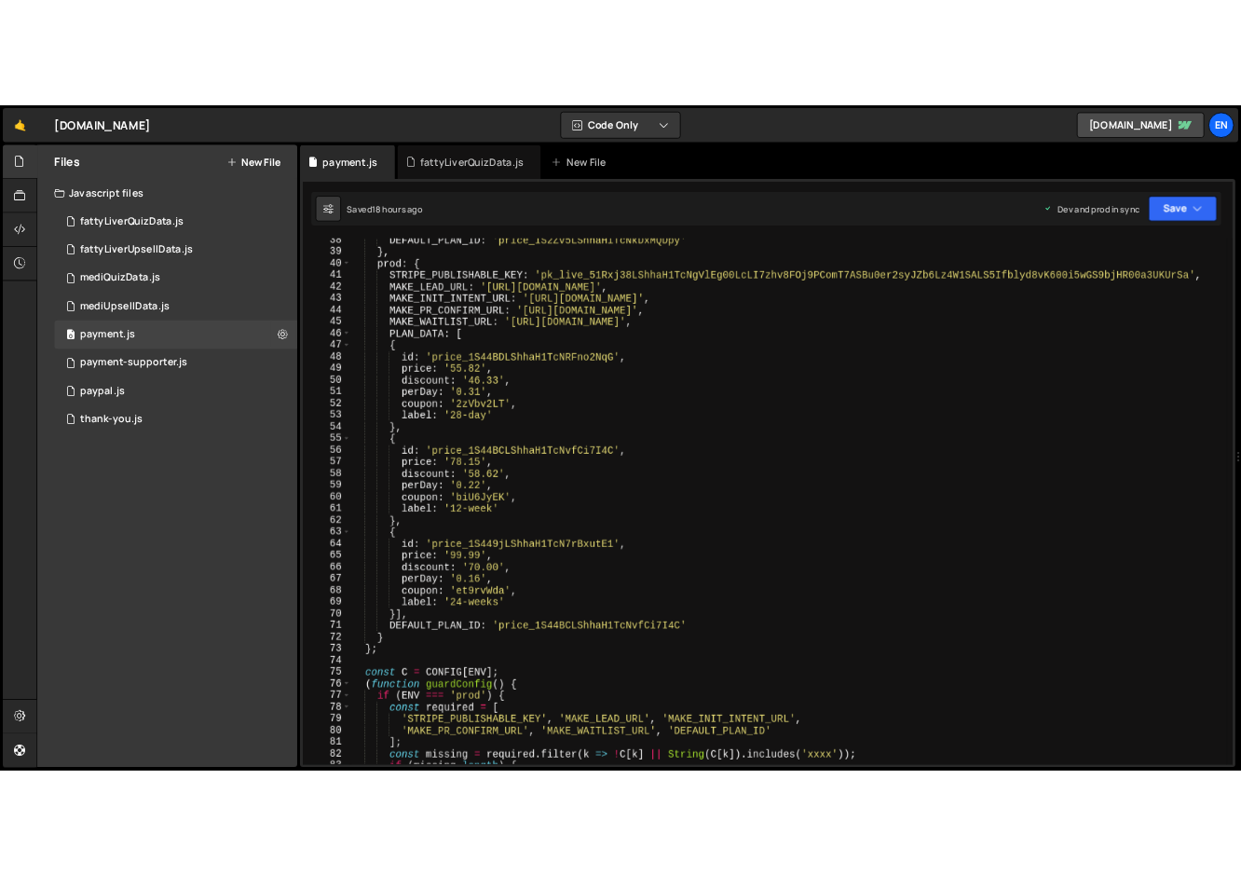
scroll to position [575, 0]
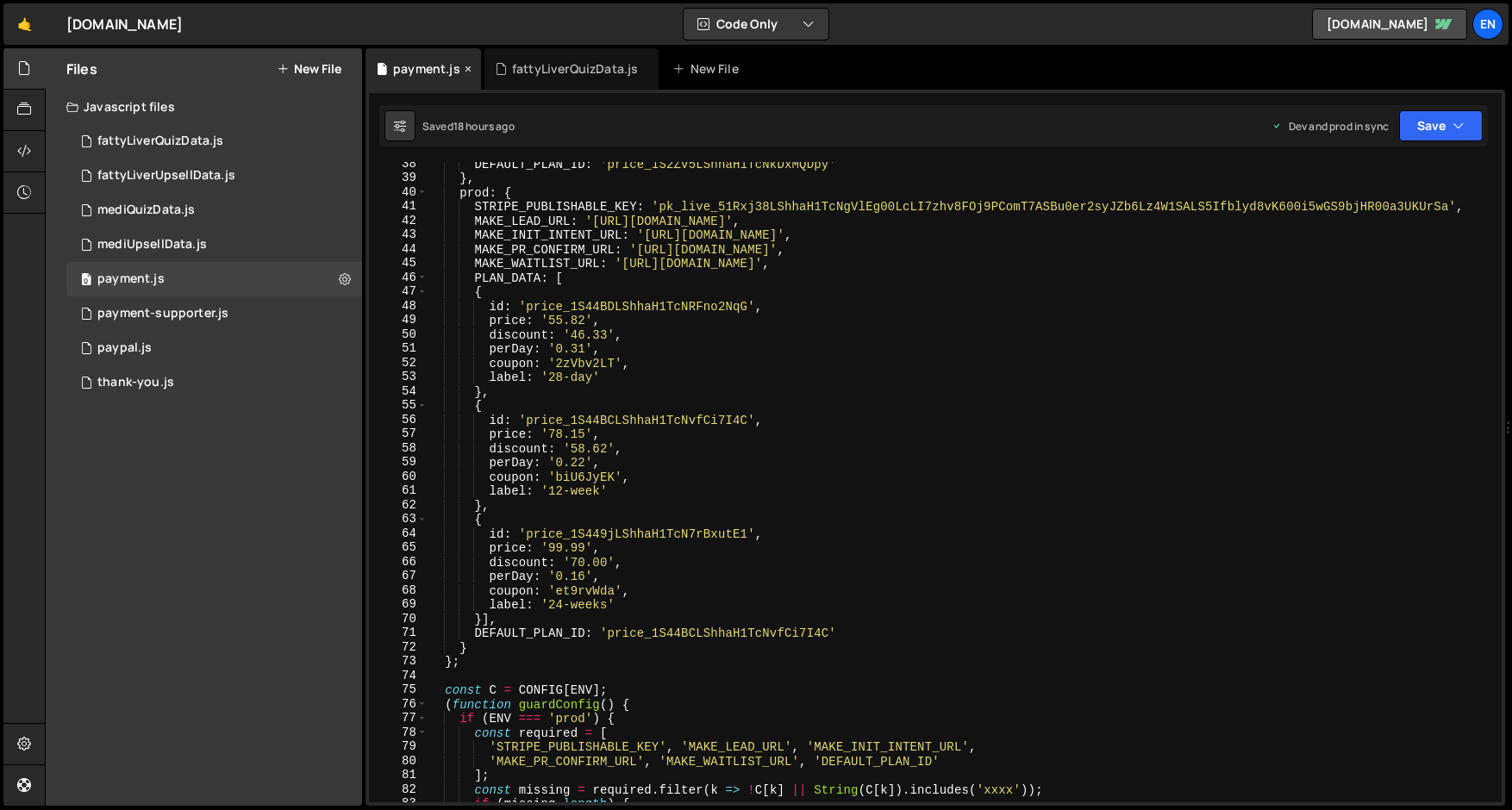
click at [466, 71] on icon at bounding box center [468, 68] width 12 height 18
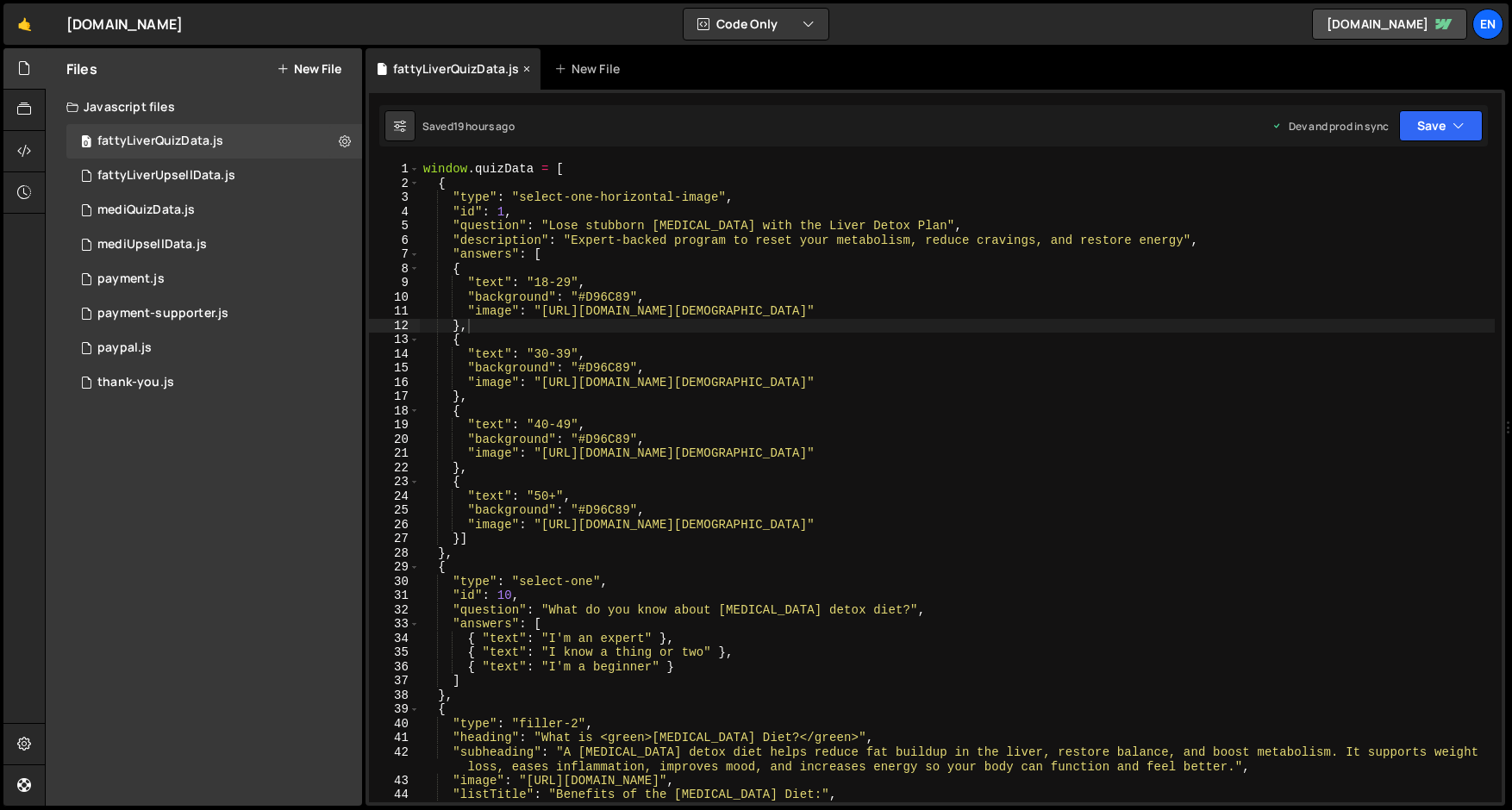
click at [527, 68] on icon at bounding box center [526, 68] width 12 height 18
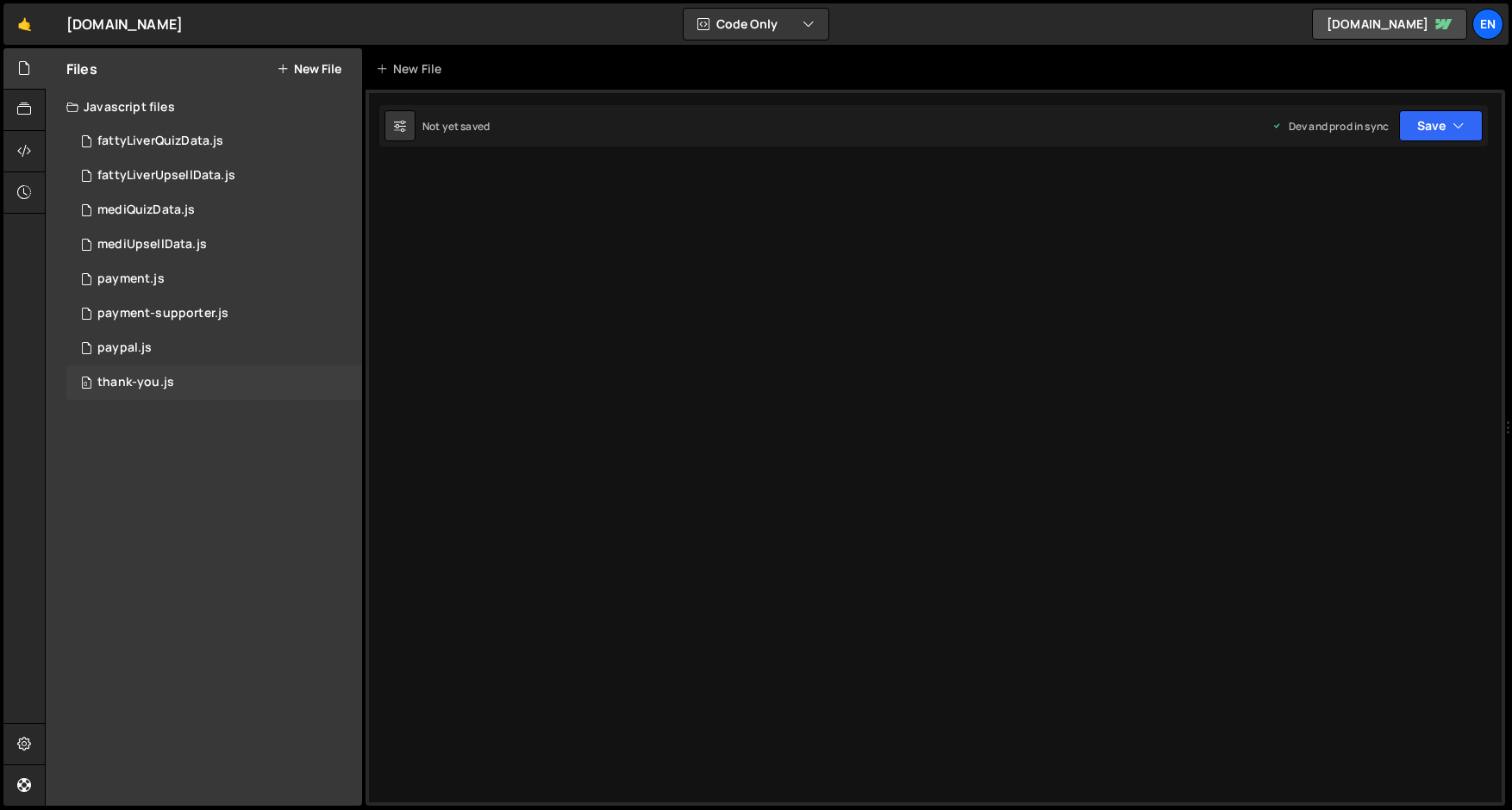
click at [126, 385] on div "thank-you.js" at bounding box center [135, 382] width 77 height 16
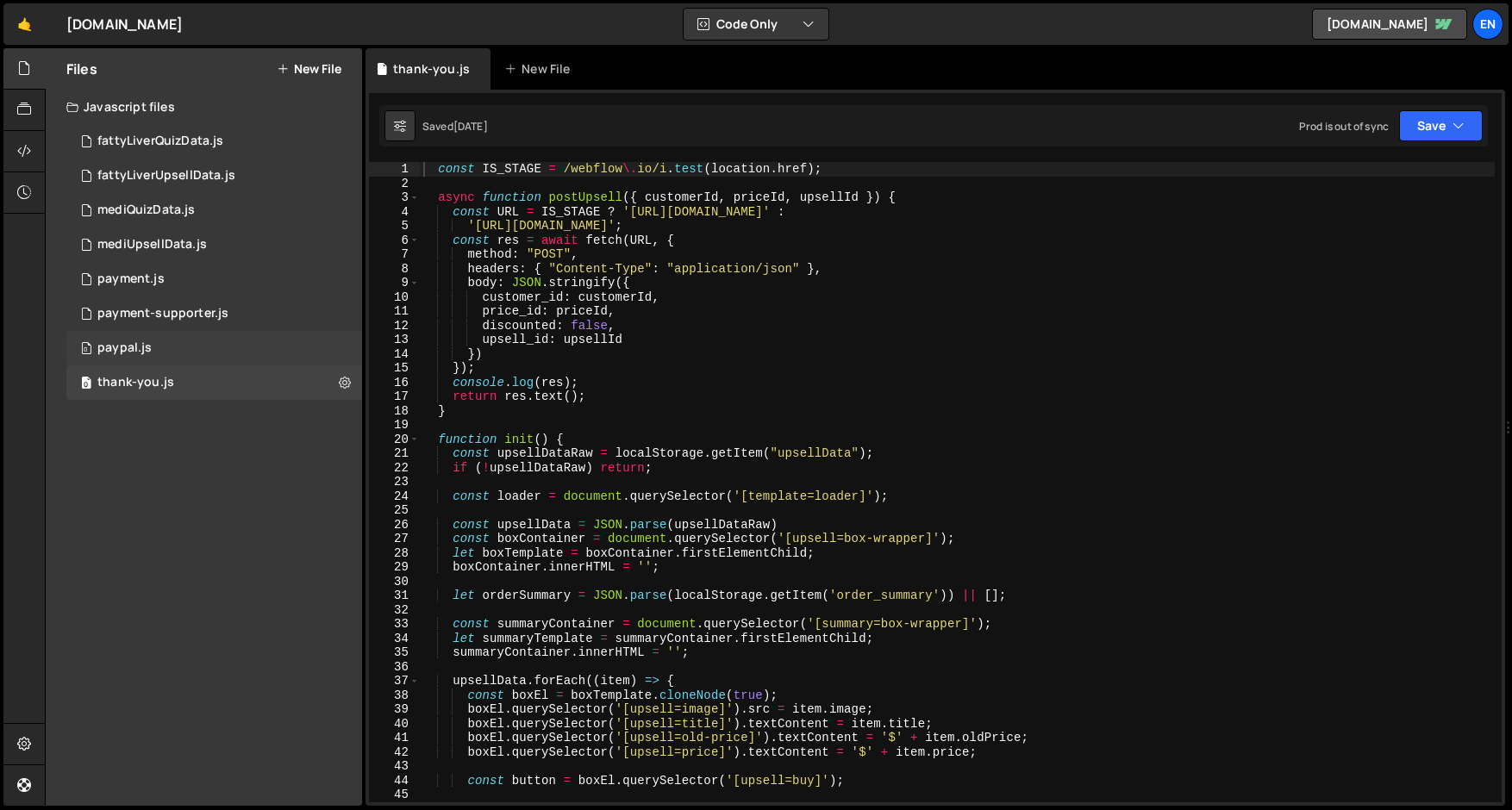
click at [117, 350] on div "paypal.js" at bounding box center [124, 348] width 55 height 16
click at [117, 350] on div "paypal.js" at bounding box center [124, 348] width 55 height 16
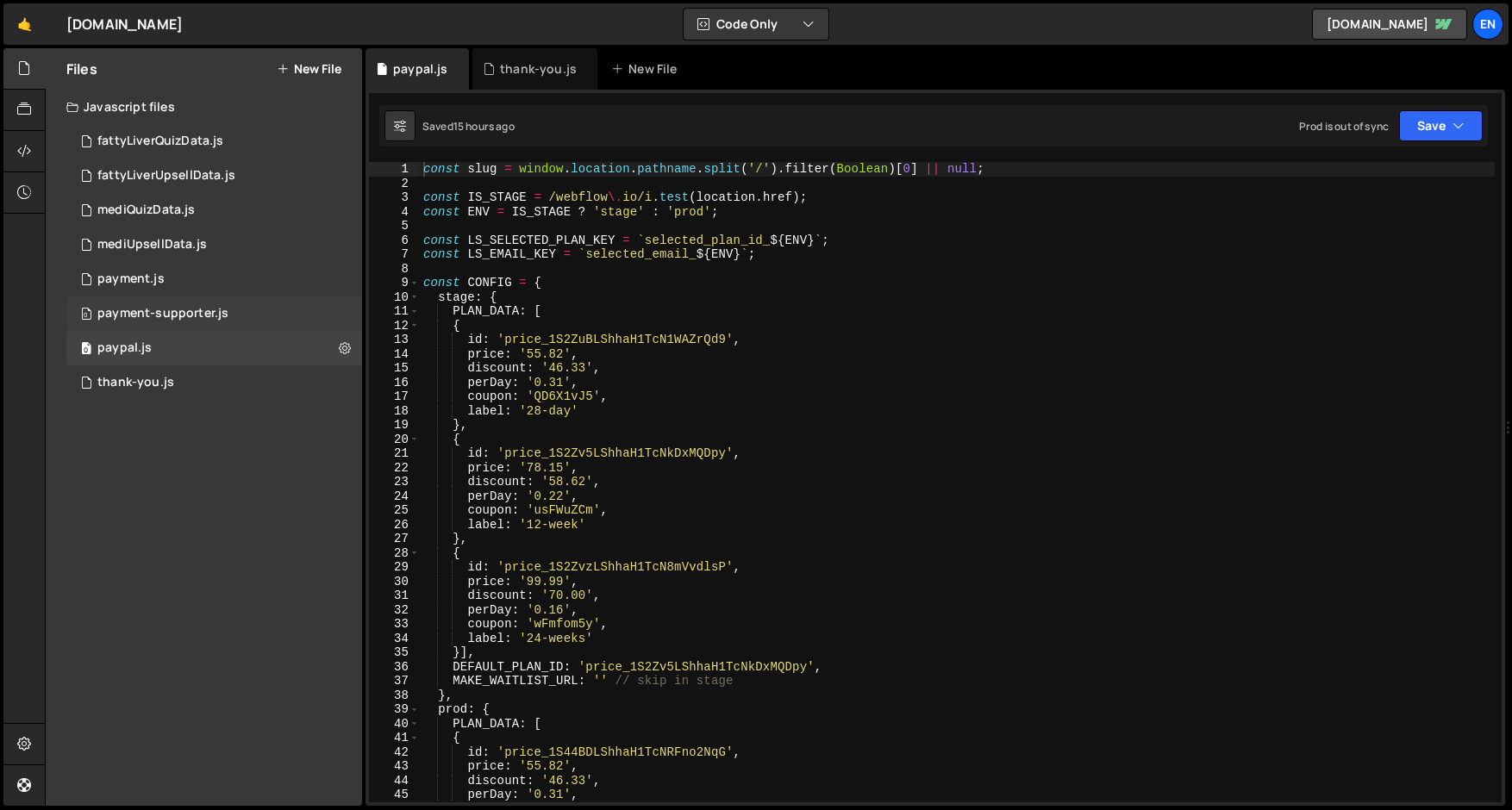
click at [120, 311] on div "payment-supporter.js" at bounding box center [163, 313] width 131 height 16
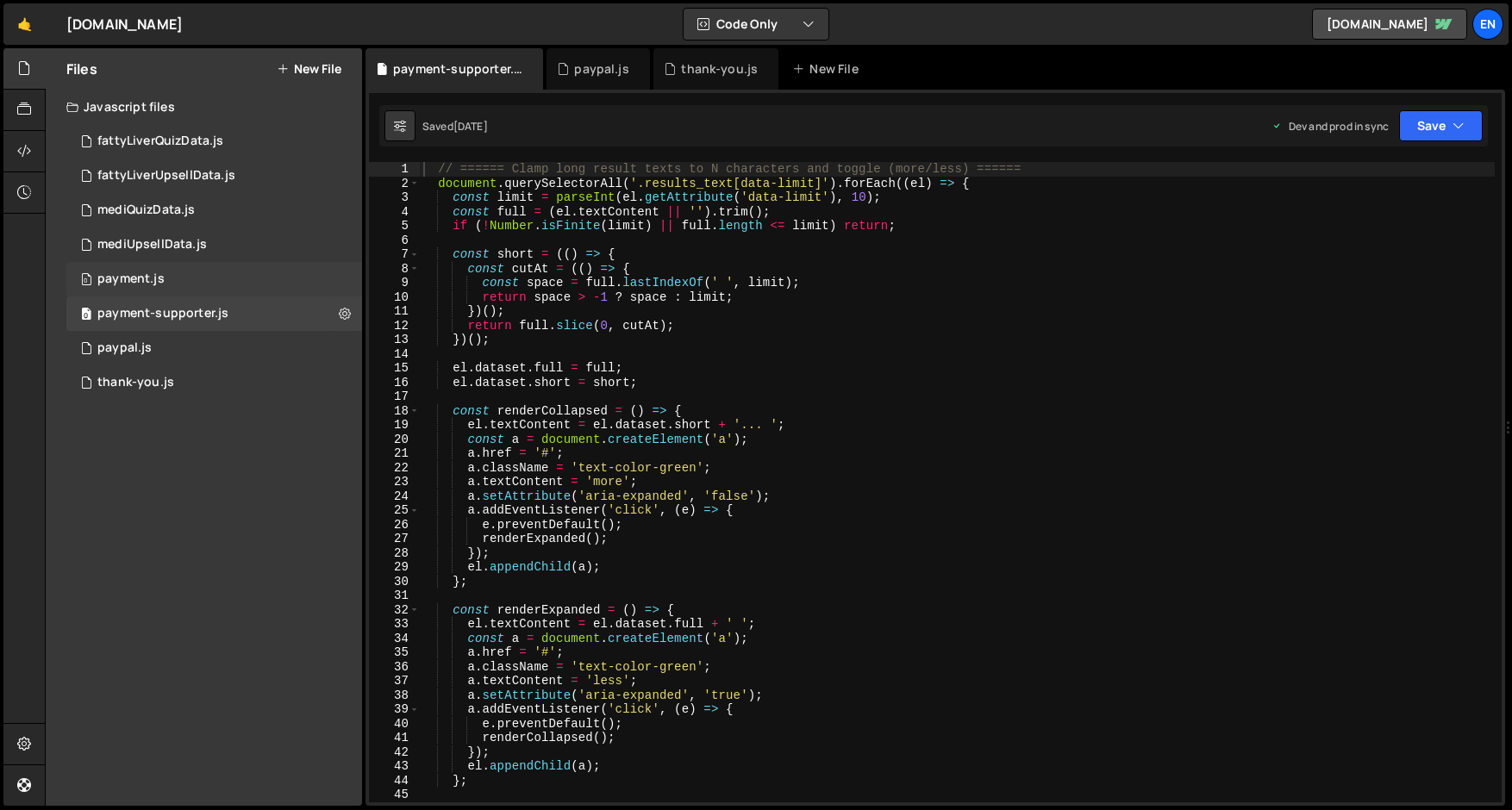
click at [120, 281] on div "payment.js" at bounding box center [130, 279] width 68 height 16
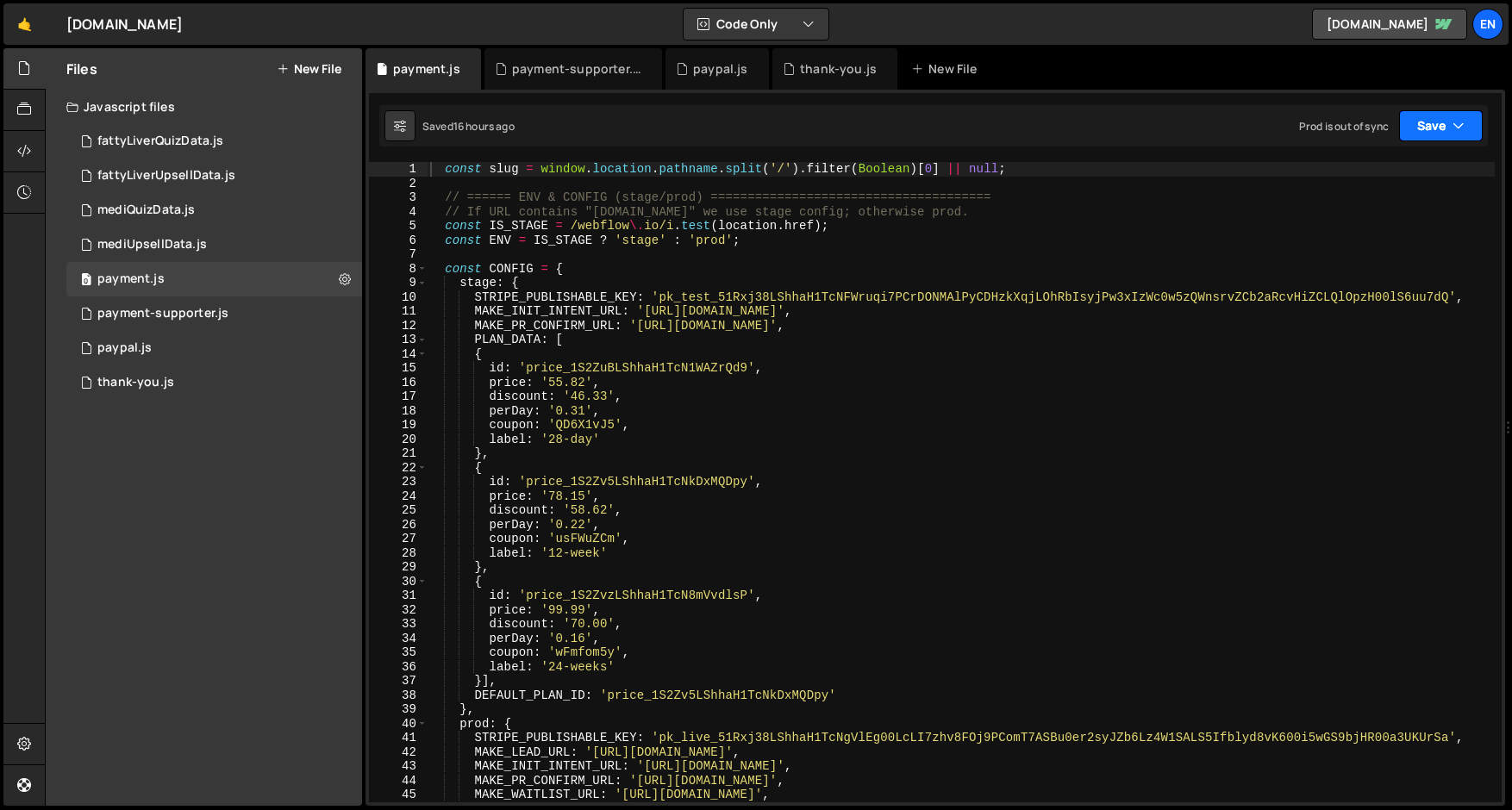
click at [1457, 122] on icon "button" at bounding box center [1457, 126] width 12 height 18
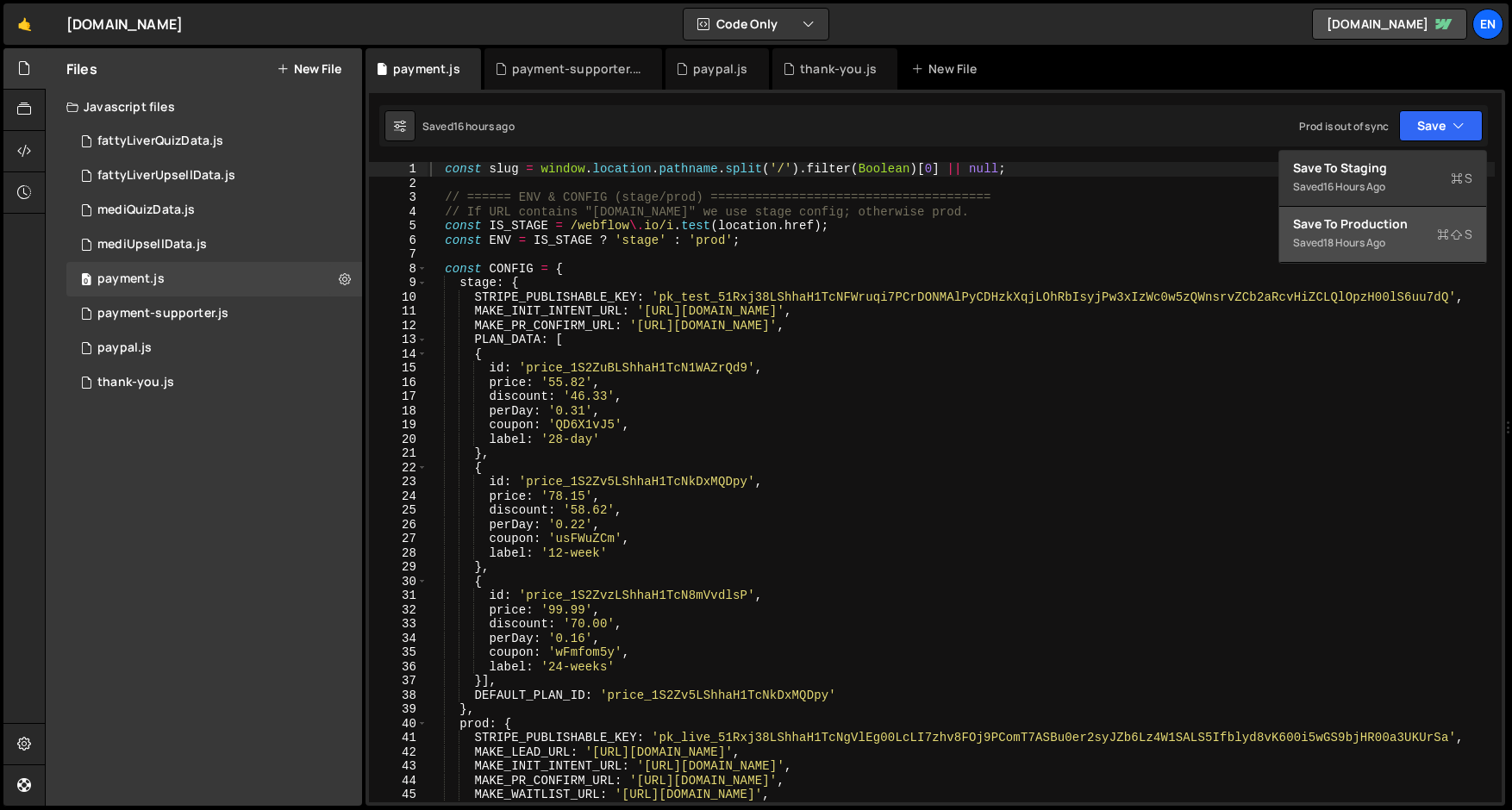
click at [1347, 235] on div "18 hours ago" at bounding box center [1354, 242] width 62 height 15
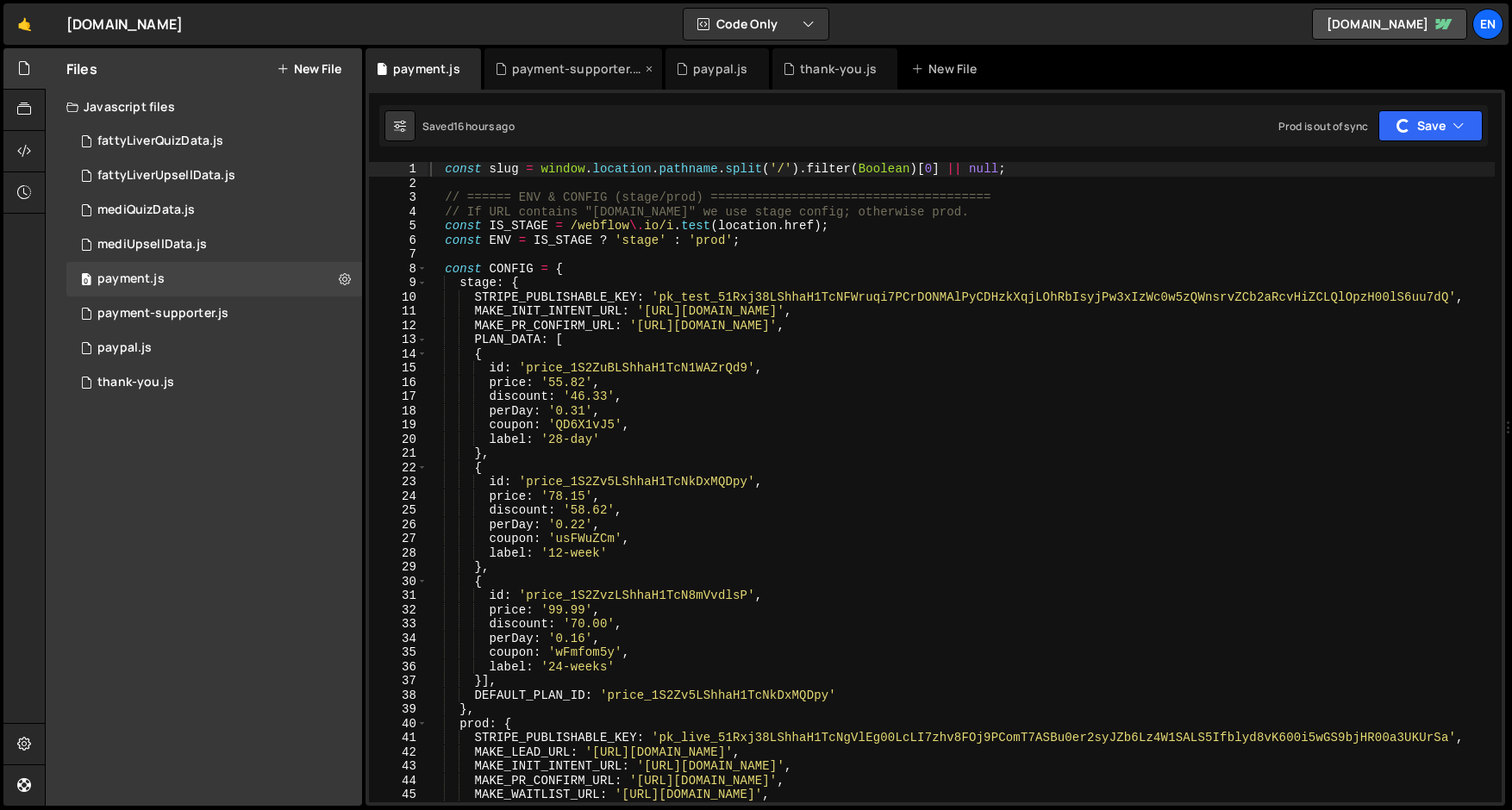
click at [591, 57] on div "payment-supporter.js" at bounding box center [573, 68] width 178 height 42
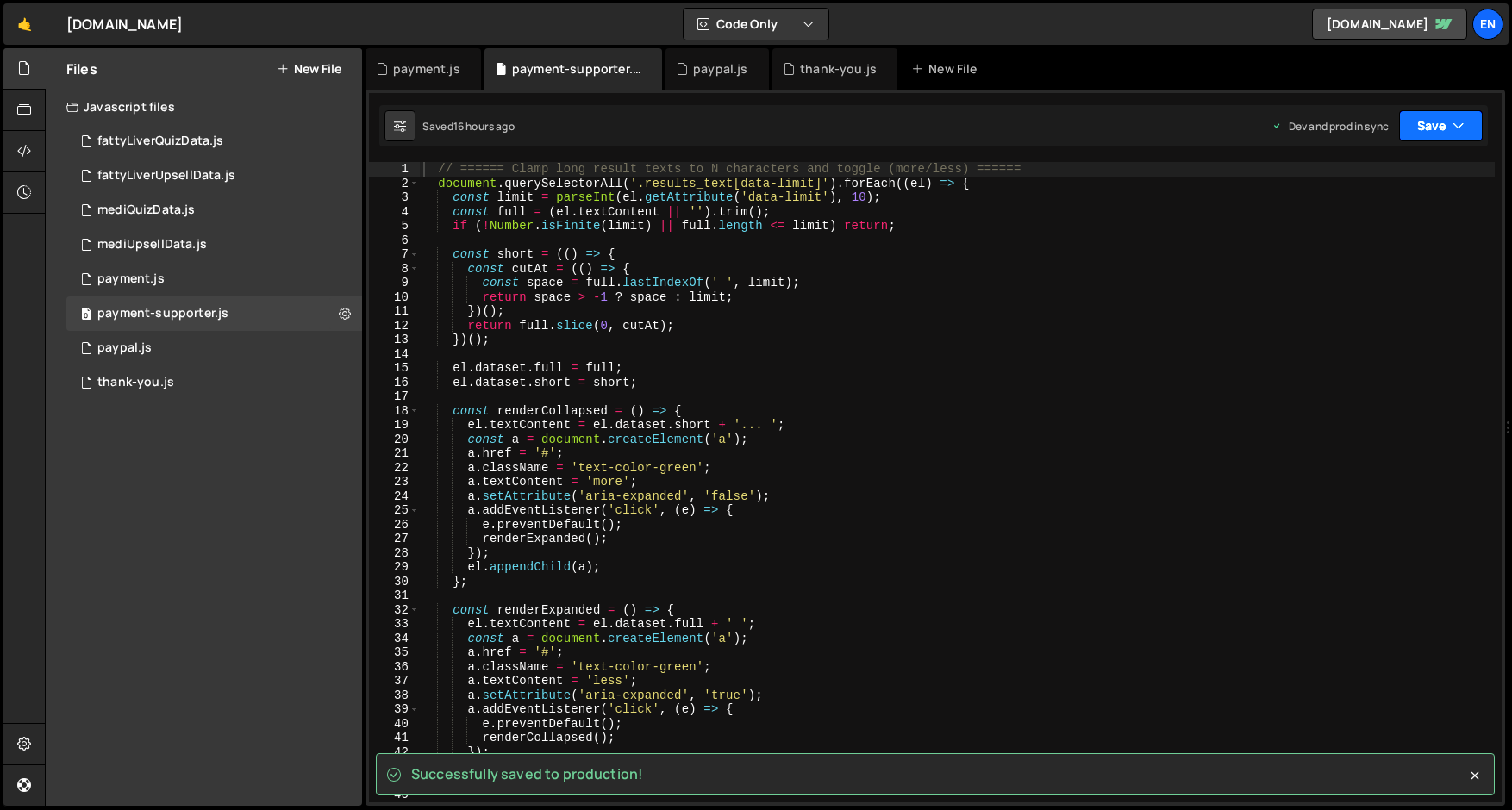
click at [1448, 131] on button "Save" at bounding box center [1441, 126] width 83 height 31
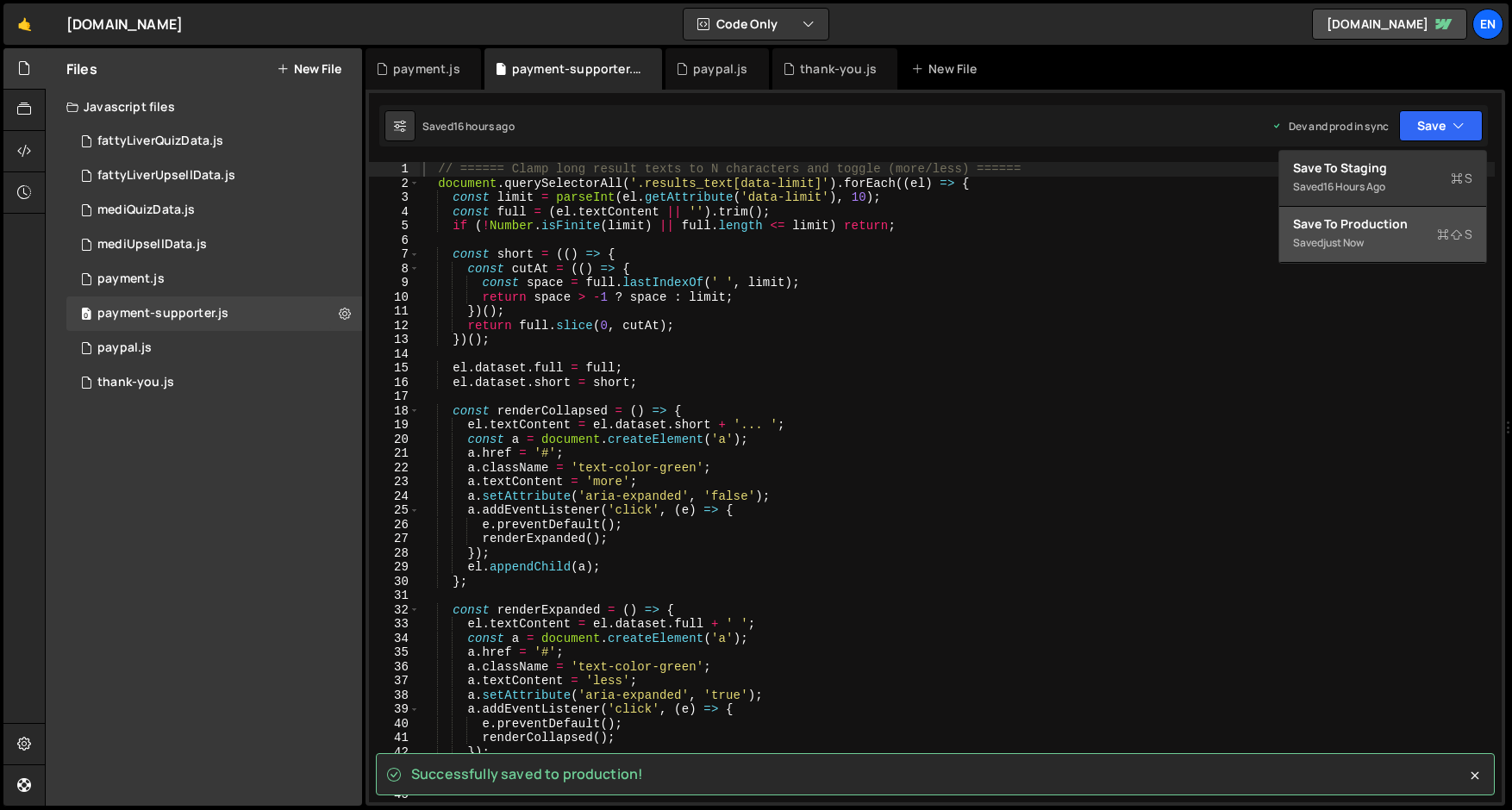
click at [1353, 242] on div "just now" at bounding box center [1344, 242] width 41 height 15
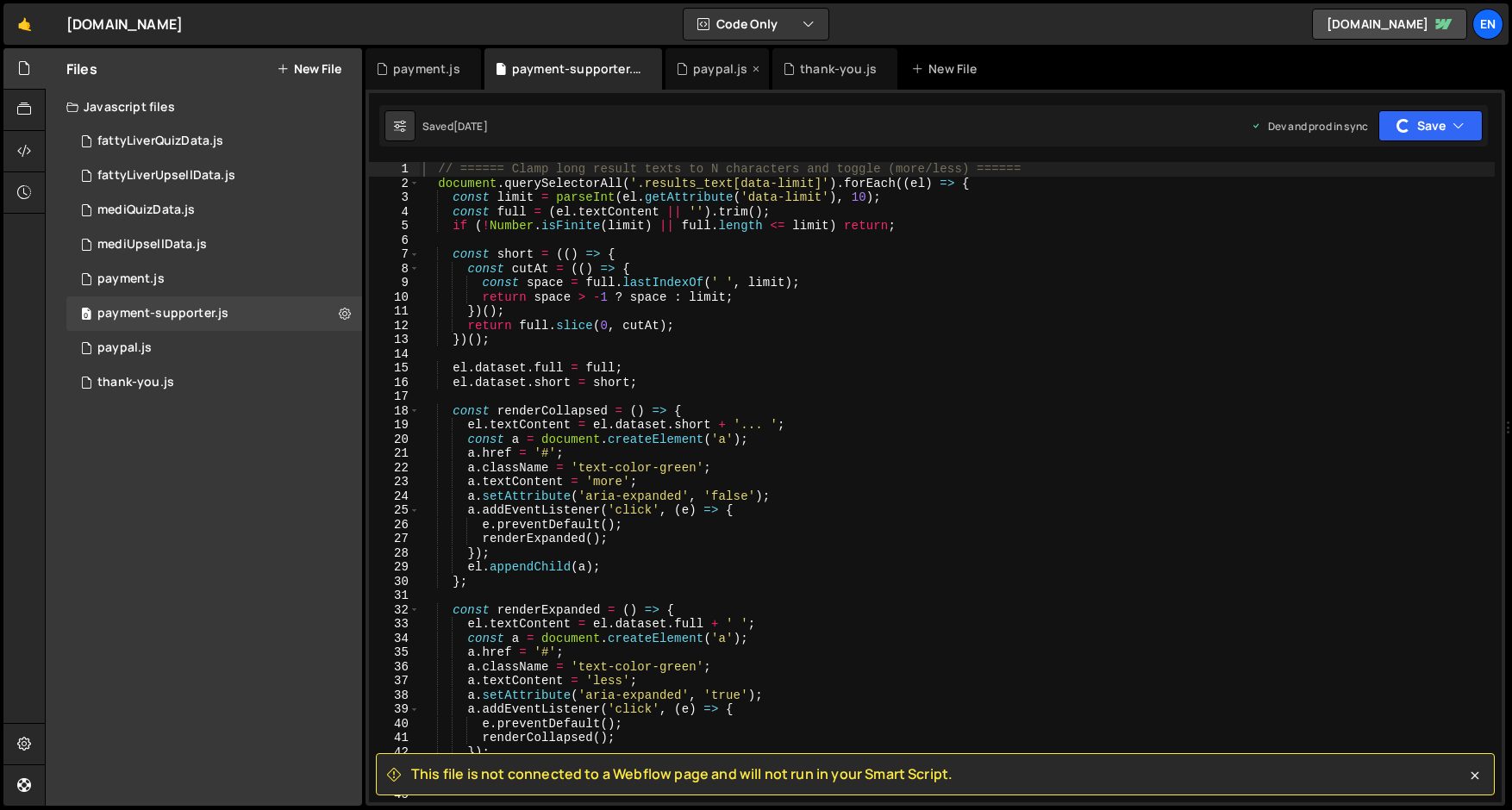
click at [711, 72] on div "paypal.js" at bounding box center [719, 68] width 55 height 18
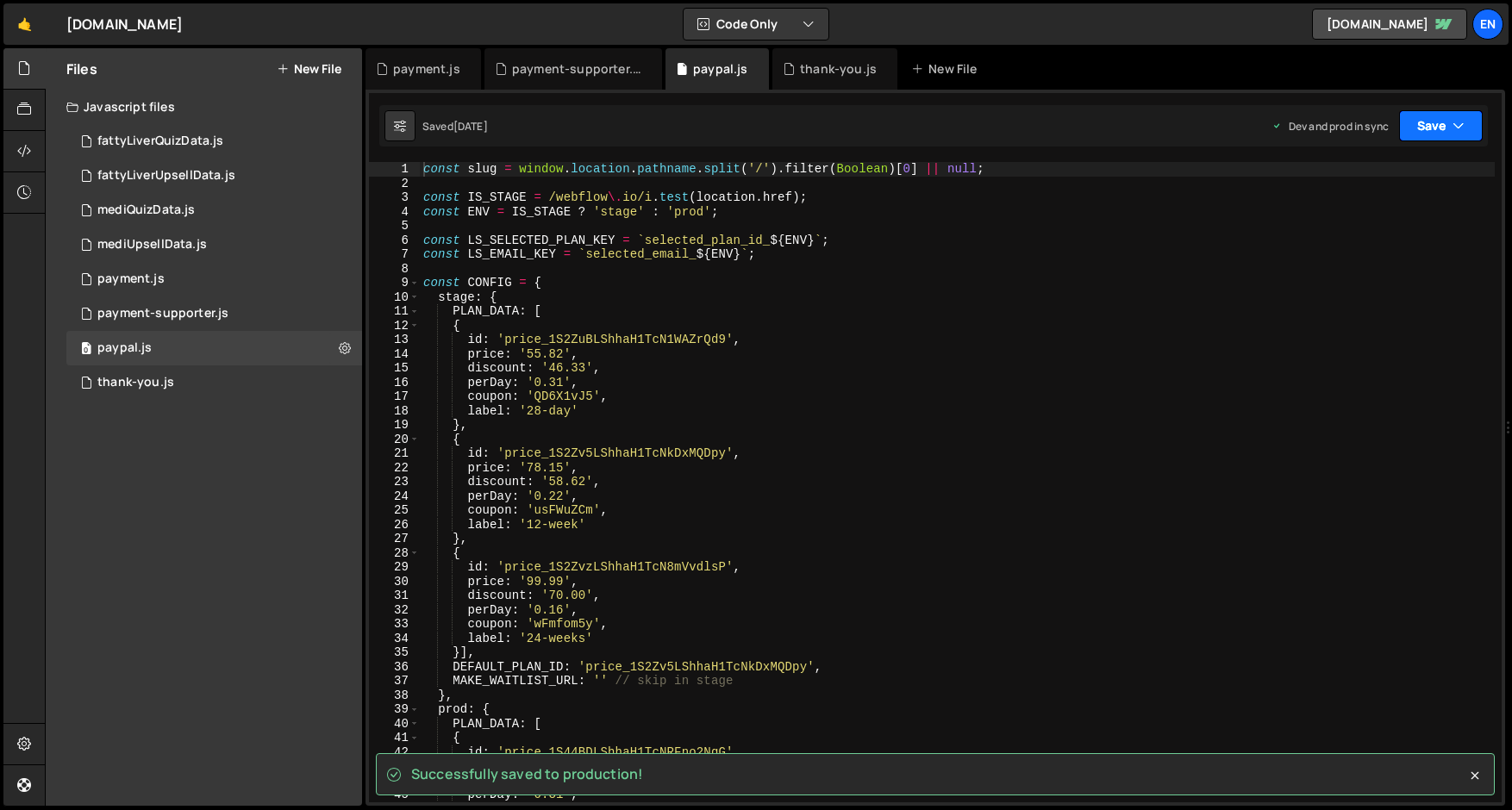
click at [1455, 130] on icon "button" at bounding box center [1457, 126] width 12 height 18
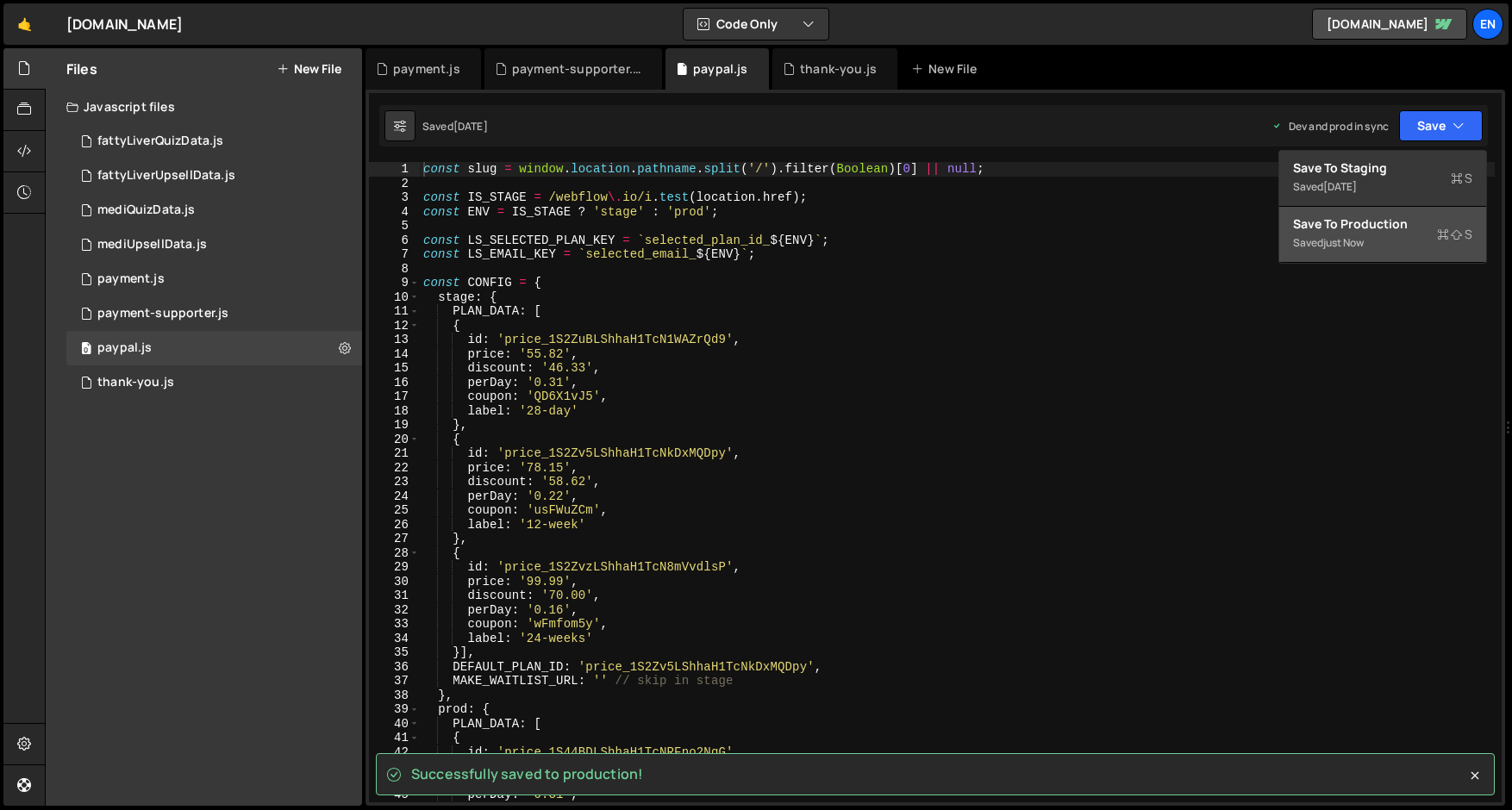
click at [1341, 250] on div "Saved just now" at bounding box center [1383, 243] width 179 height 20
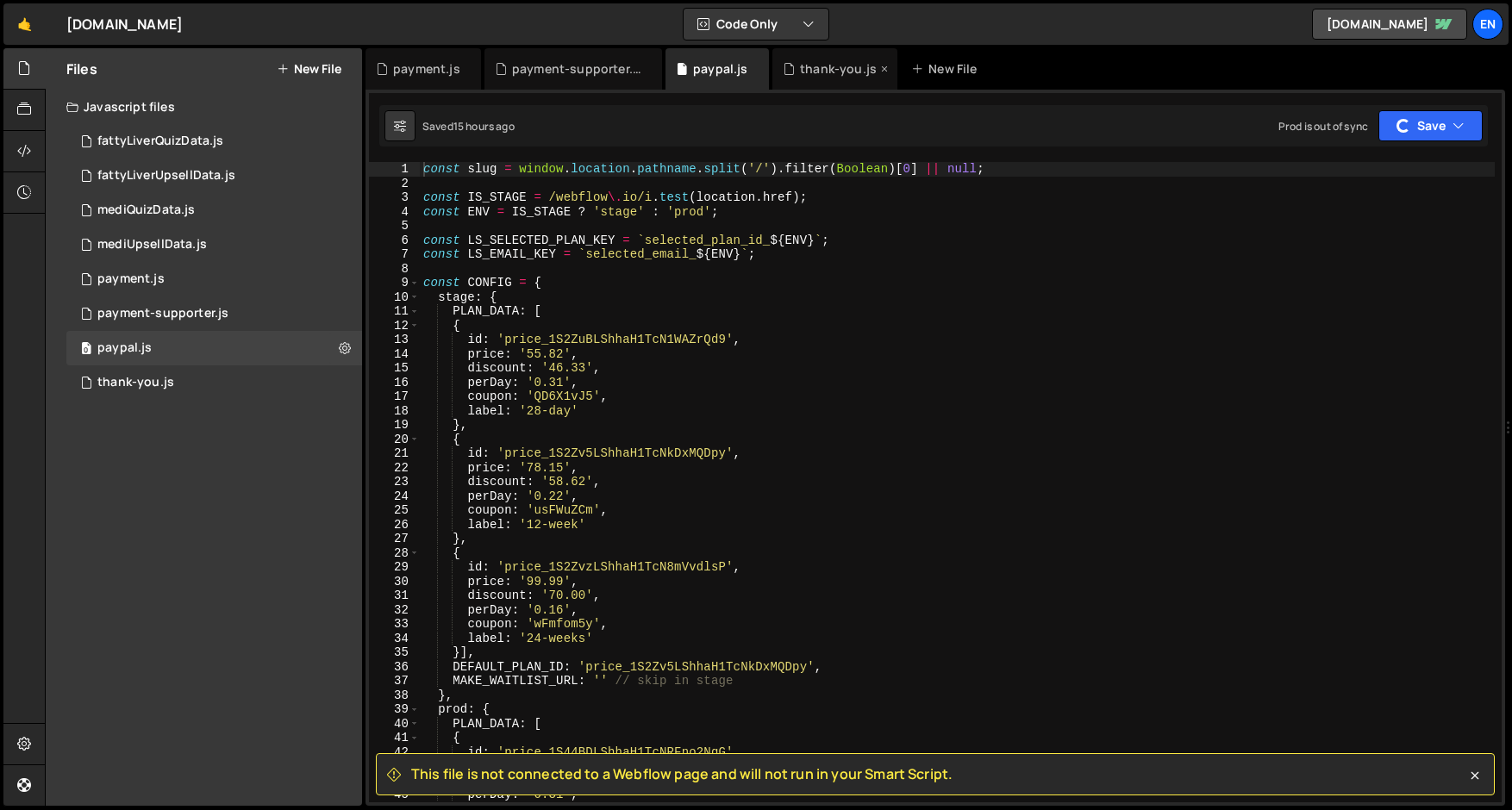
click at [824, 72] on div "thank-you.js" at bounding box center [838, 68] width 77 height 18
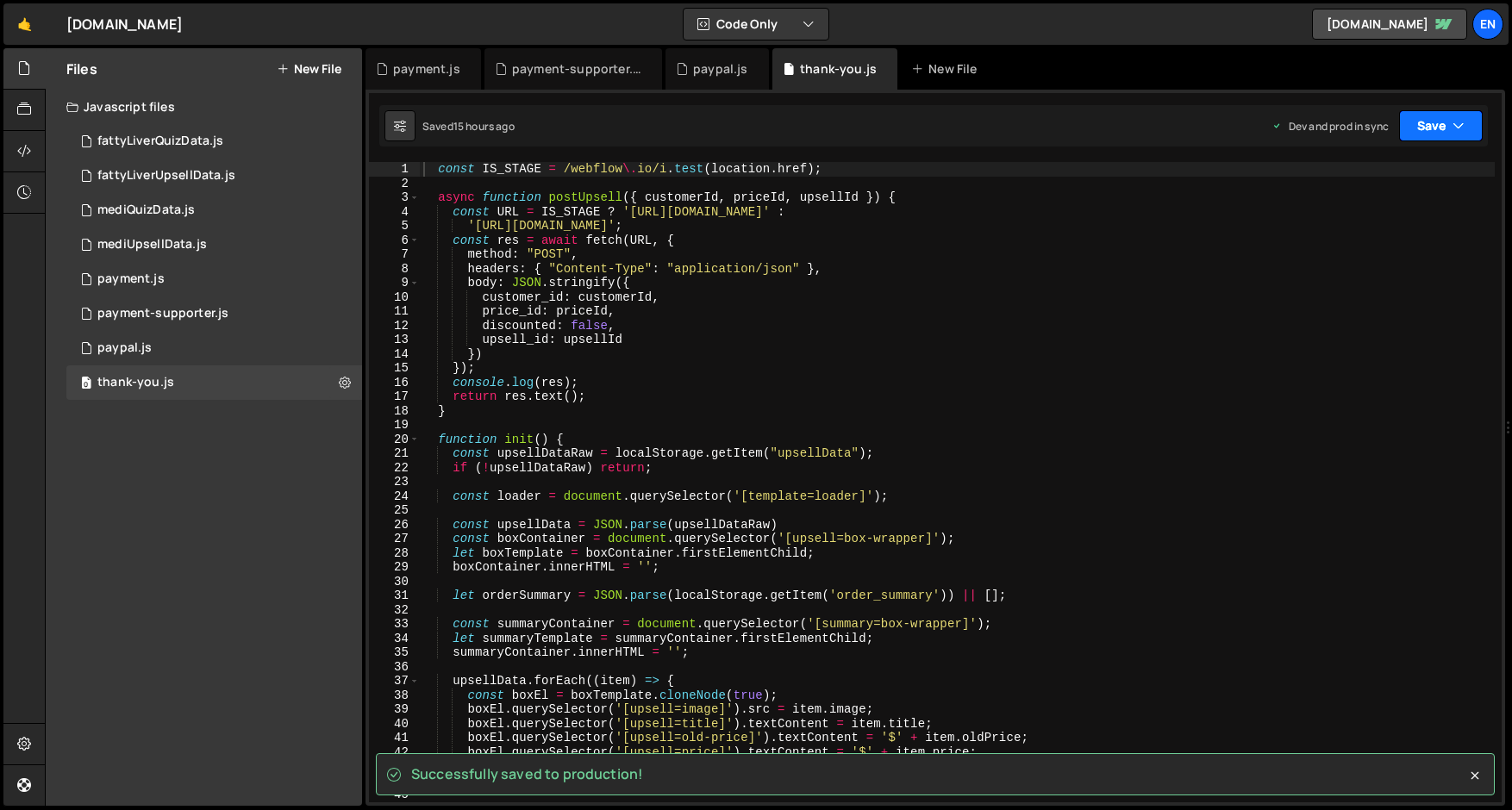
click at [1451, 120] on button "Save" at bounding box center [1441, 126] width 83 height 31
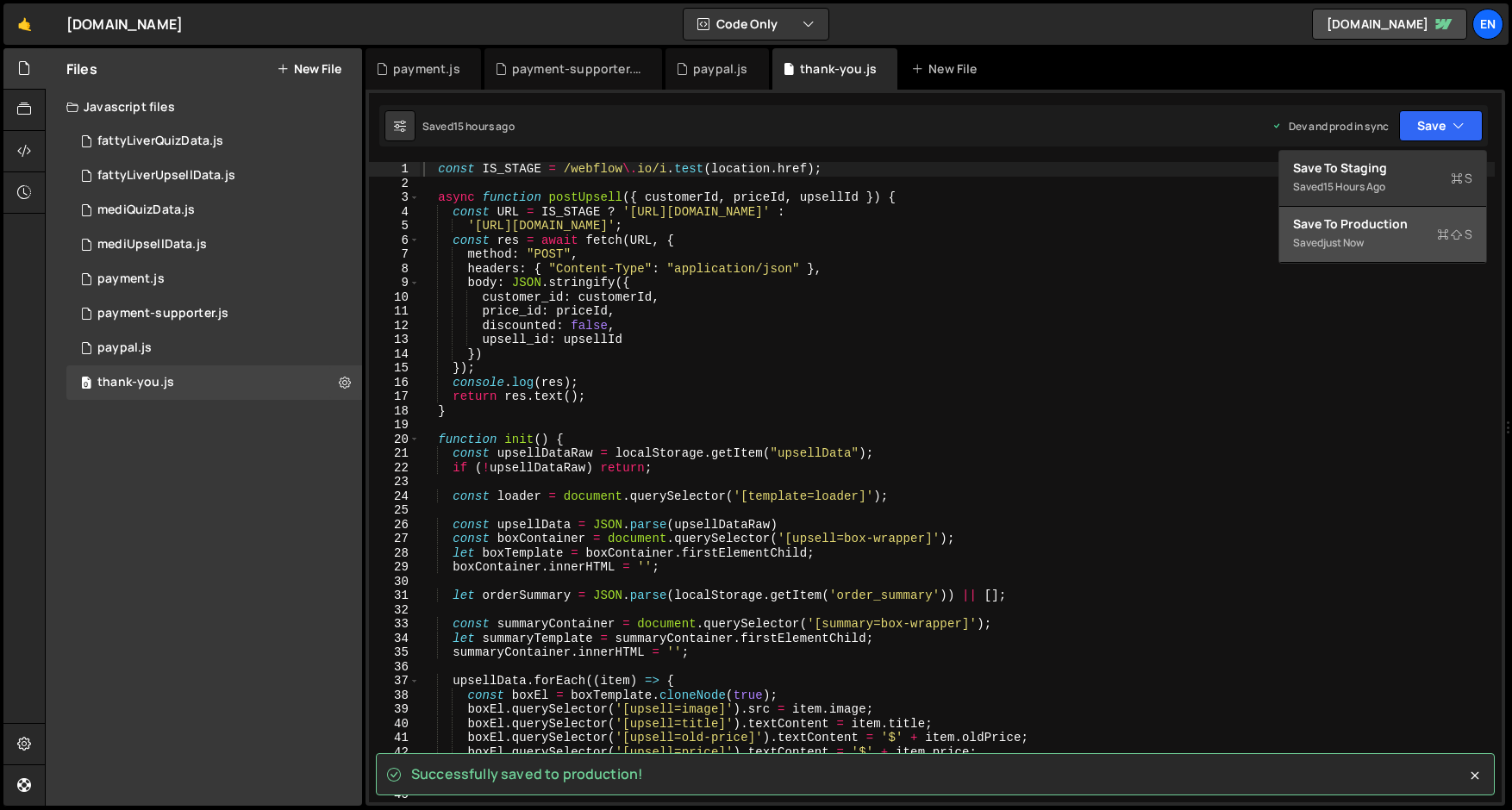
click at [1362, 242] on div "just now" at bounding box center [1344, 242] width 41 height 15
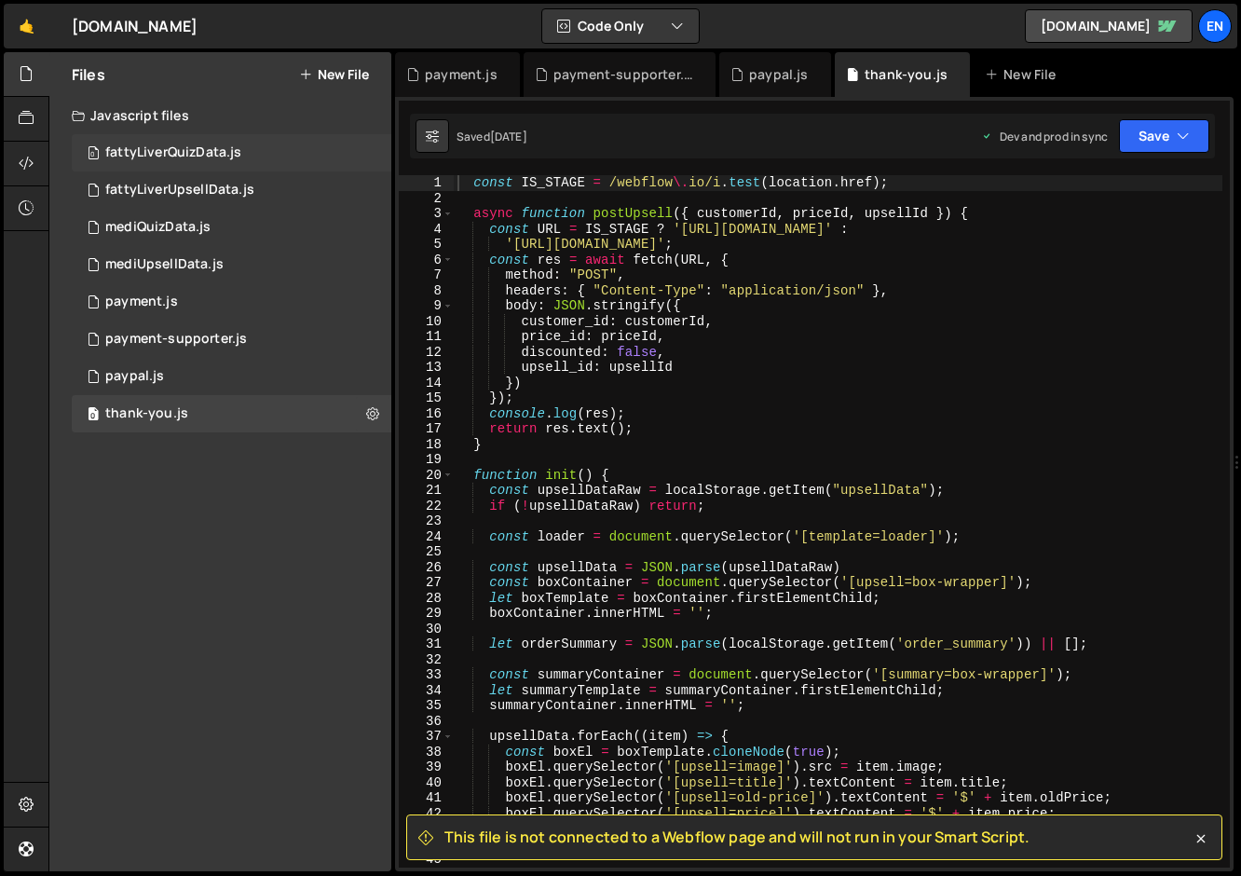
click at [130, 162] on div "0 fattyLiverQuizData.js 0" at bounding box center [232, 152] width 320 height 37
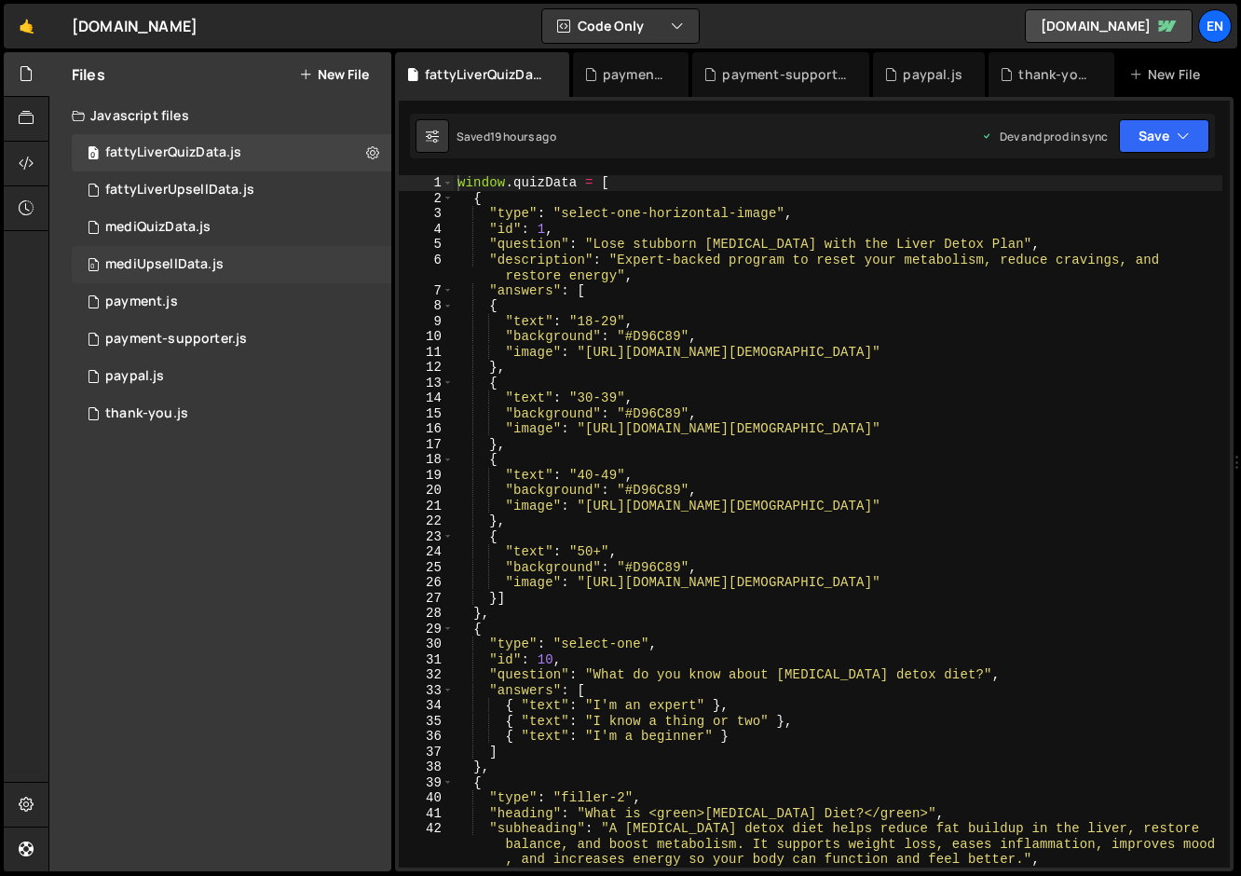
click at [200, 249] on div "0 mediUpsellData.js 0" at bounding box center [232, 264] width 320 height 37
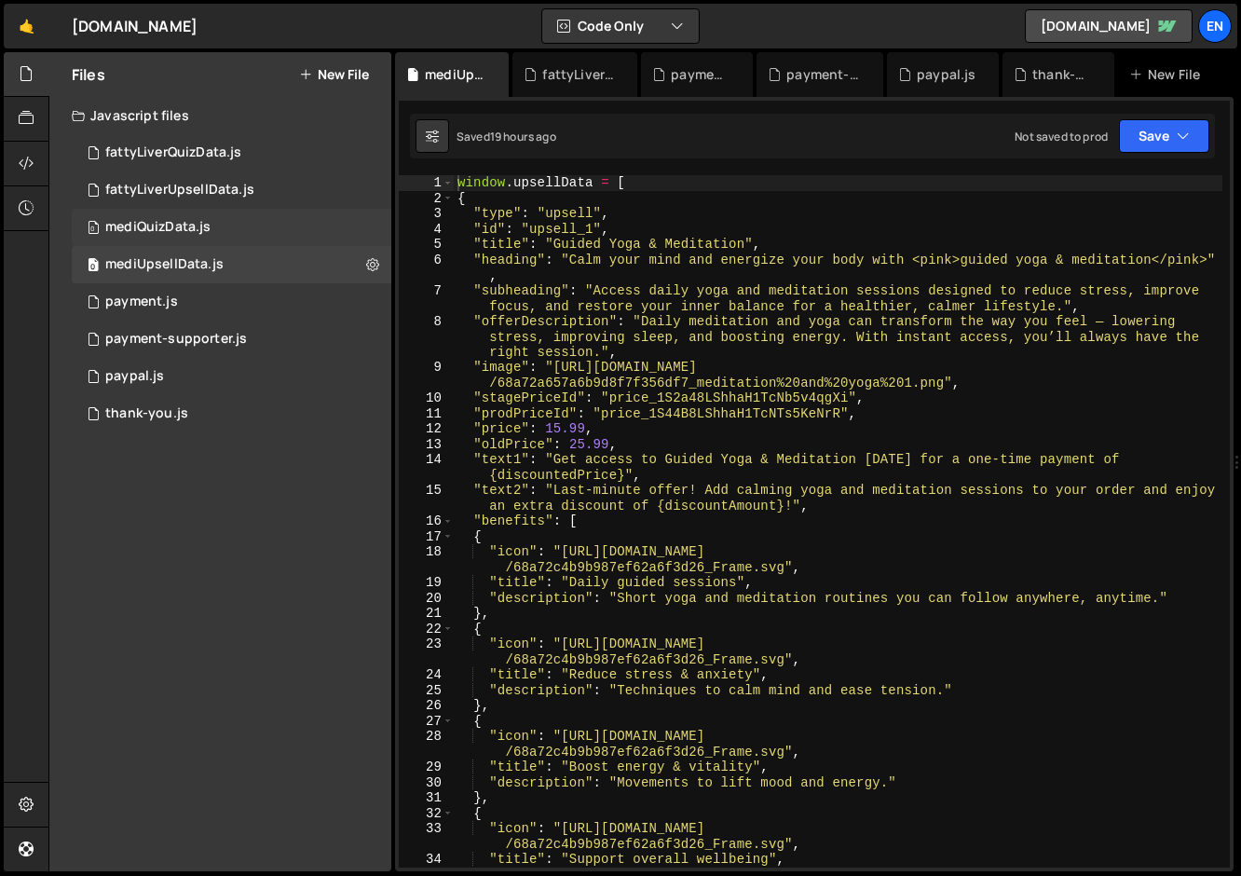
click at [192, 230] on div "mediQuizData.js" at bounding box center [157, 227] width 105 height 17
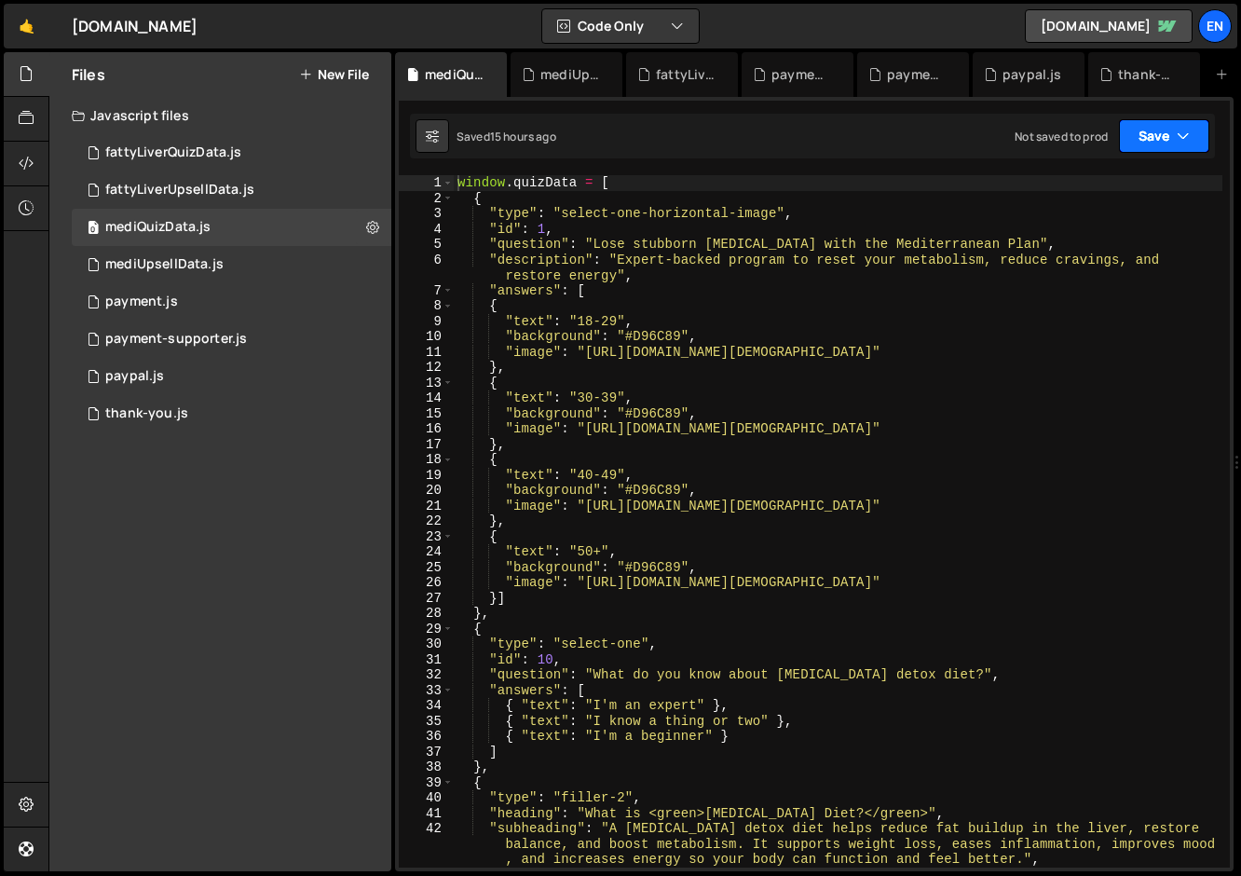
click at [1174, 135] on button "Save" at bounding box center [1164, 136] width 90 height 34
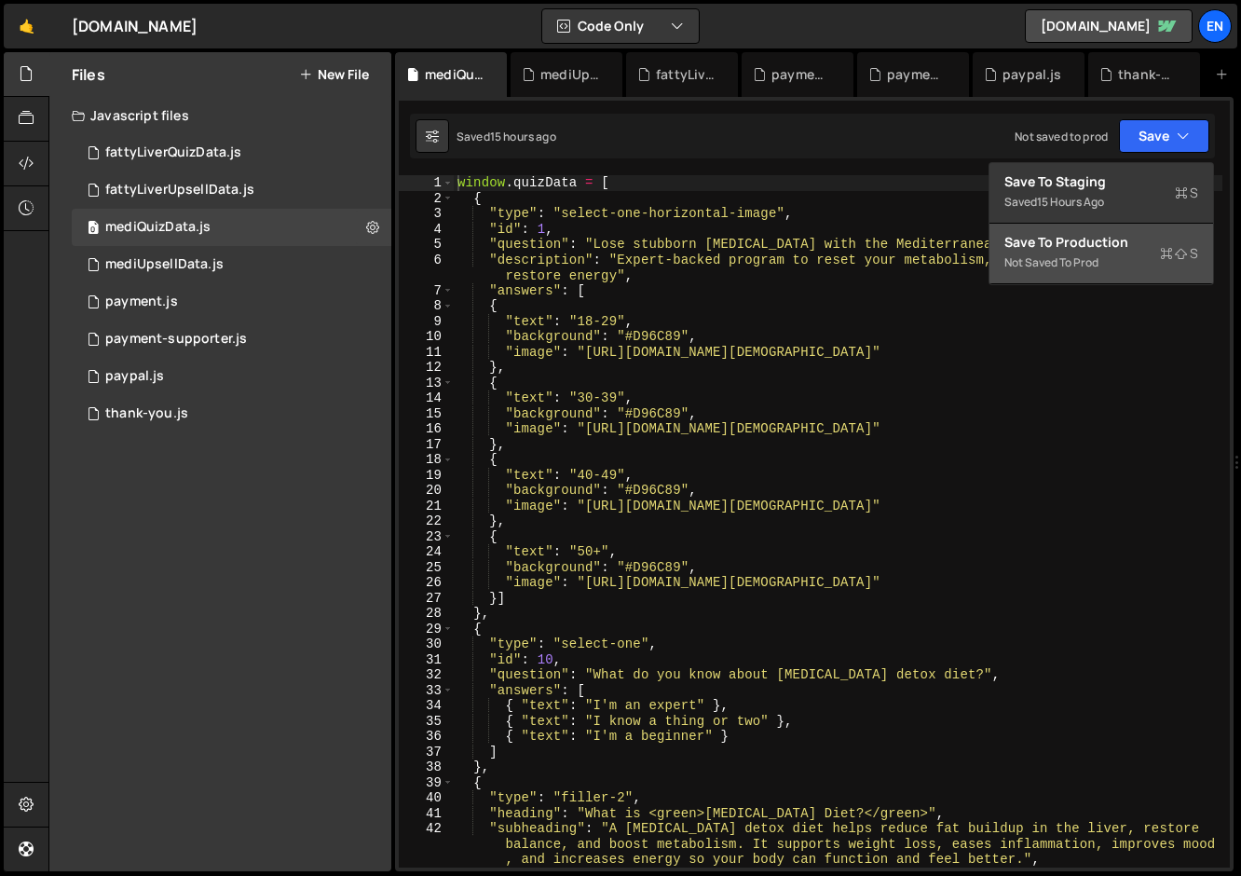
click at [1094, 249] on div "Save to Production S" at bounding box center [1102, 242] width 194 height 19
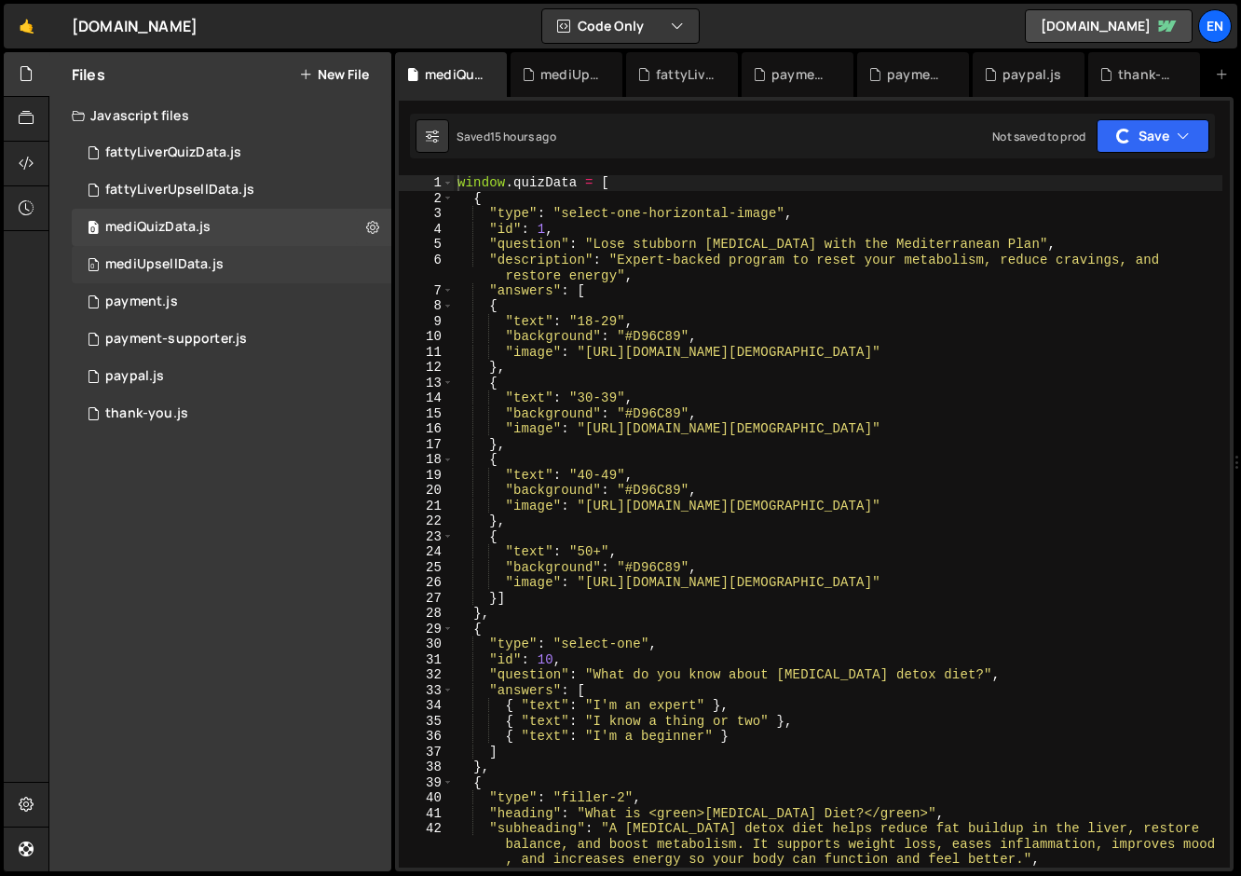
click at [168, 273] on div "0 mediUpsellData.js 0" at bounding box center [232, 264] width 320 height 37
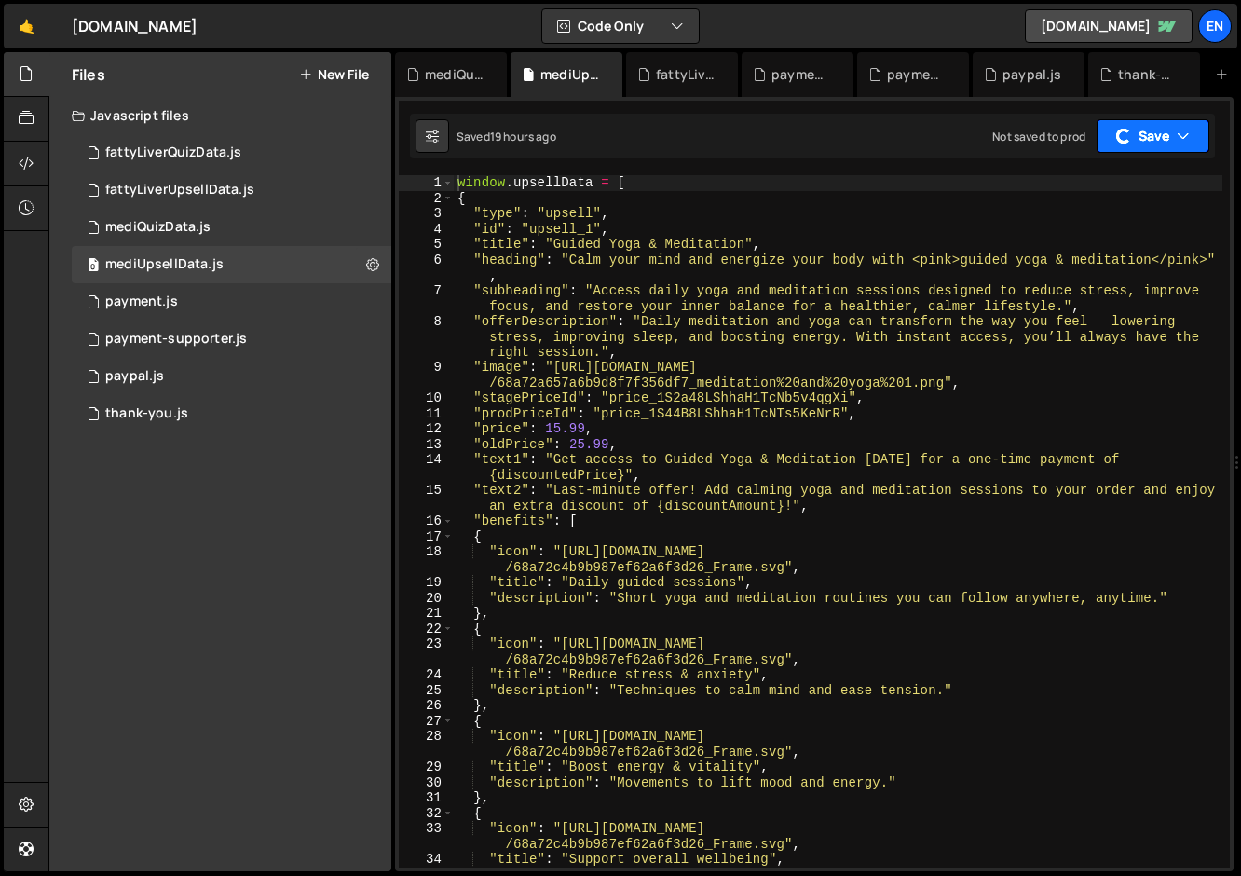
click at [1174, 129] on button "Save" at bounding box center [1153, 136] width 113 height 34
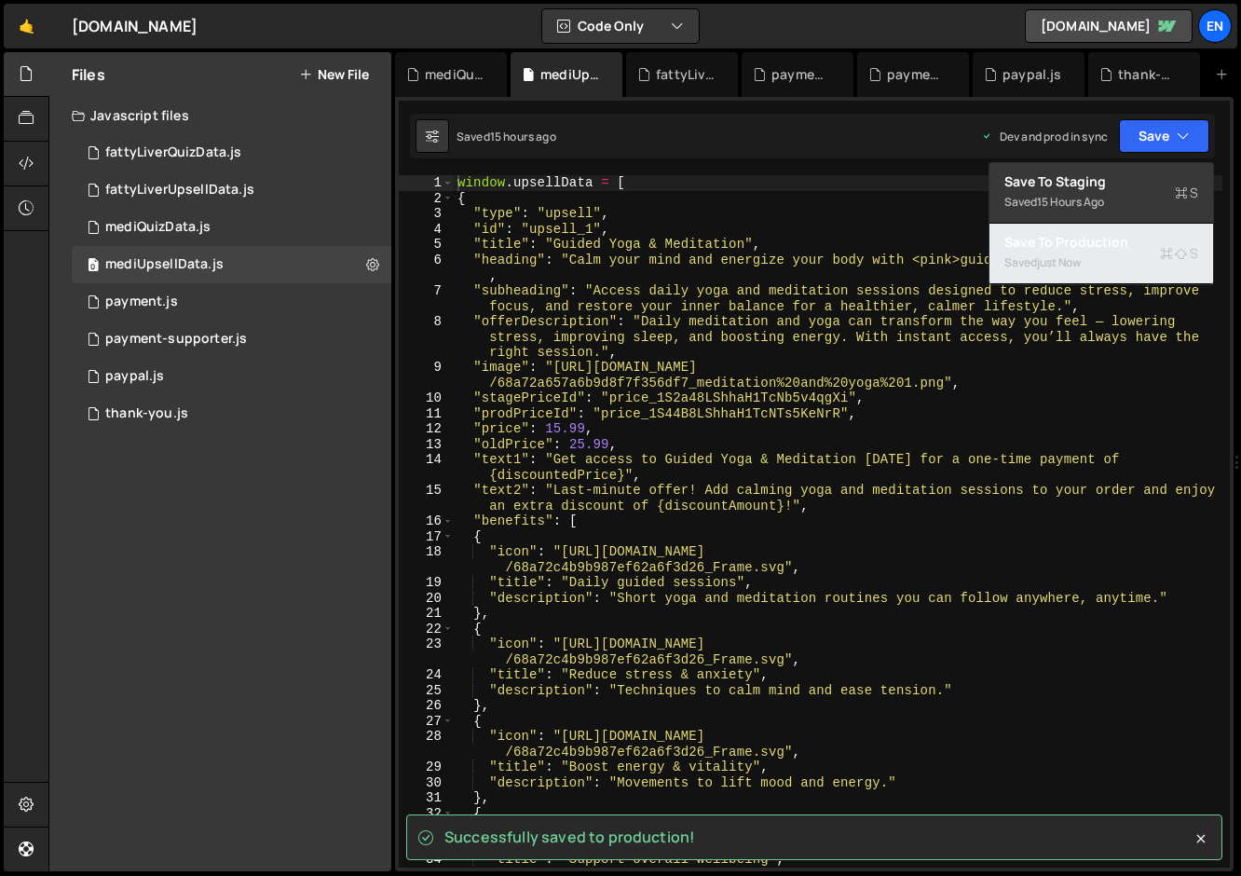
click at [1069, 254] on div "Saved just now" at bounding box center [1102, 263] width 194 height 22
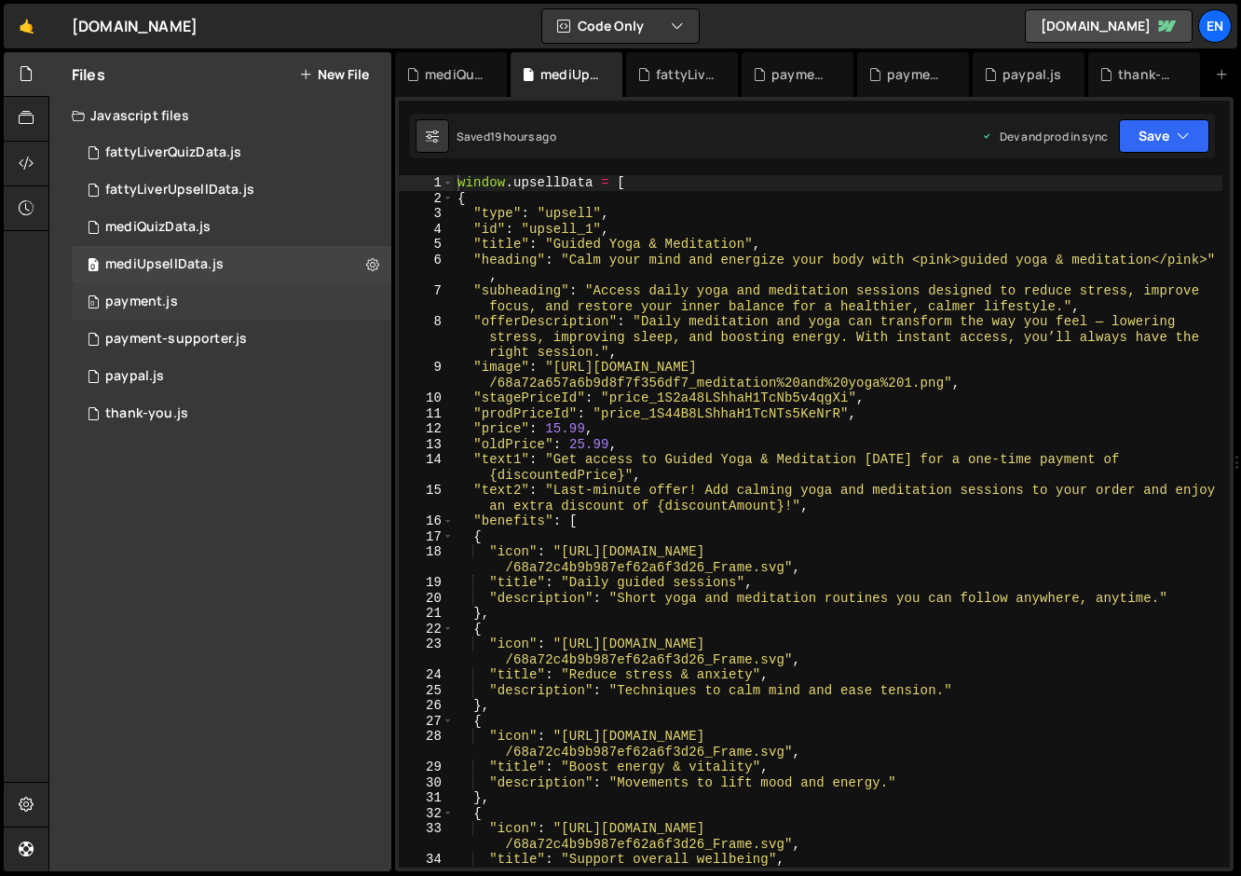
click at [170, 295] on div "payment.js" at bounding box center [141, 302] width 73 height 17
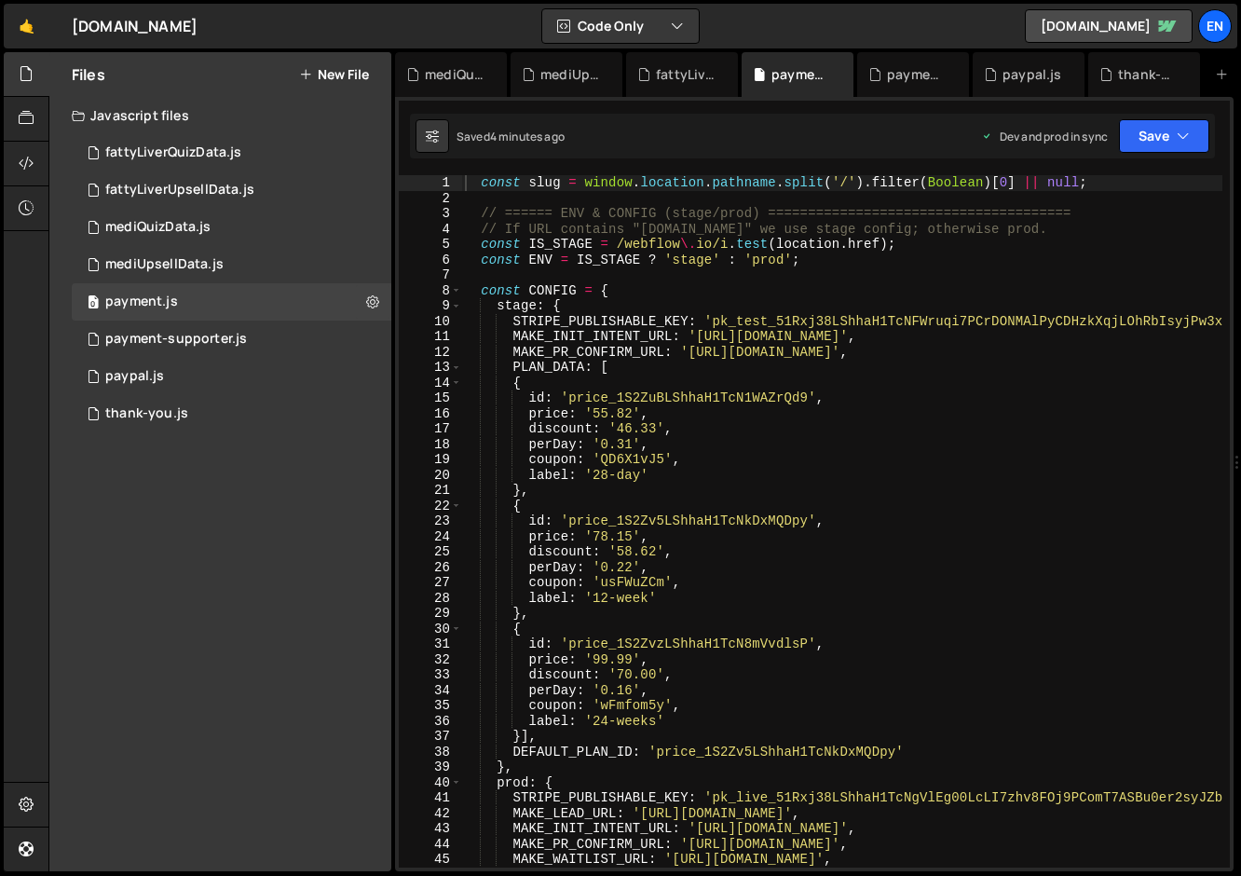
scroll to position [36, 0]
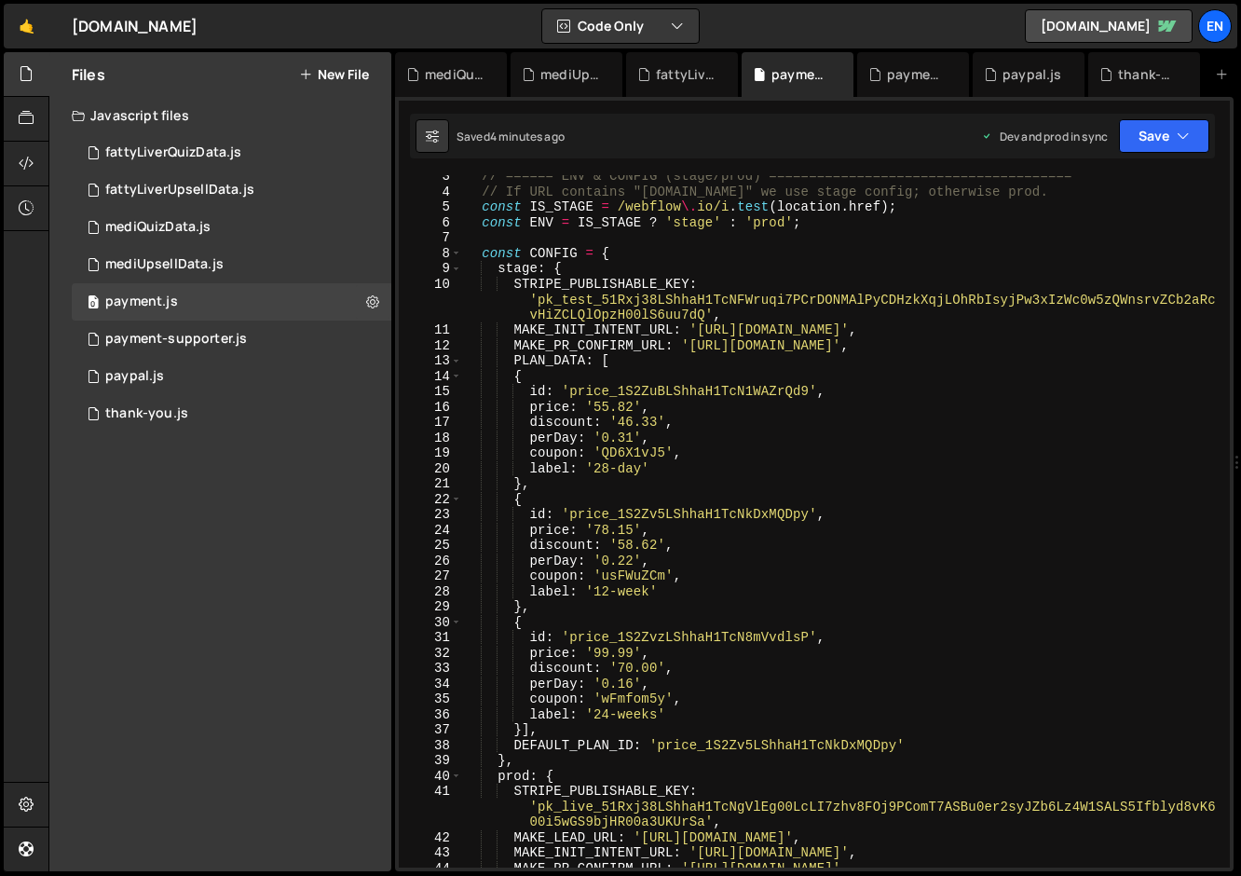
click at [574, 322] on div "// ====== ENV & CONFIG (stage/prod) ====================================== // I…" at bounding box center [842, 530] width 761 height 723
type textarea "})();"
